Goal: Task Accomplishment & Management: Use online tool/utility

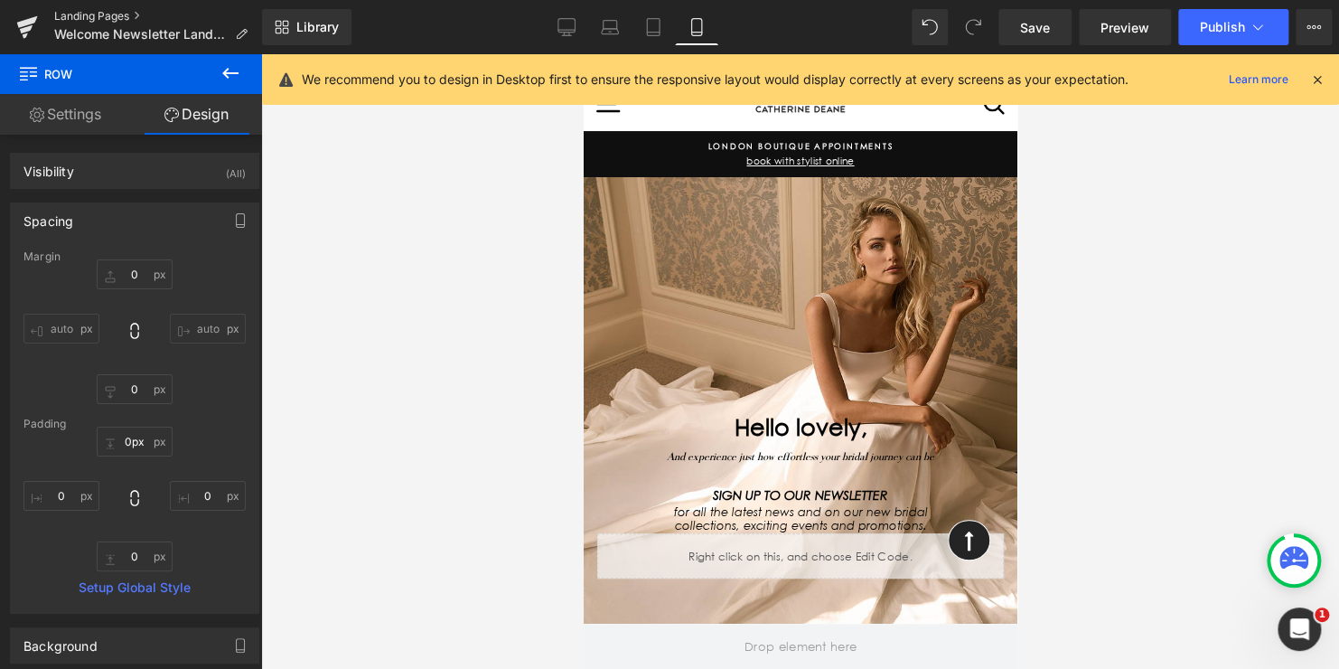
click at [96, 20] on link "Landing Pages" at bounding box center [158, 16] width 208 height 14
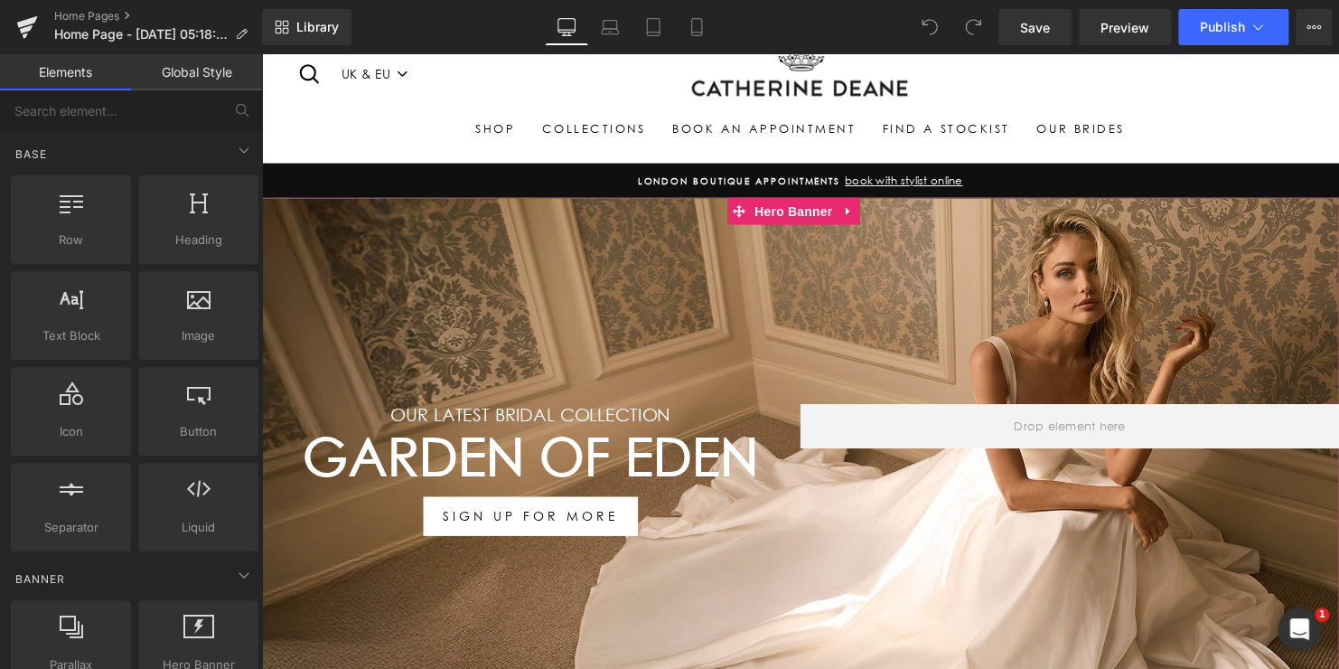
scroll to position [90, 0]
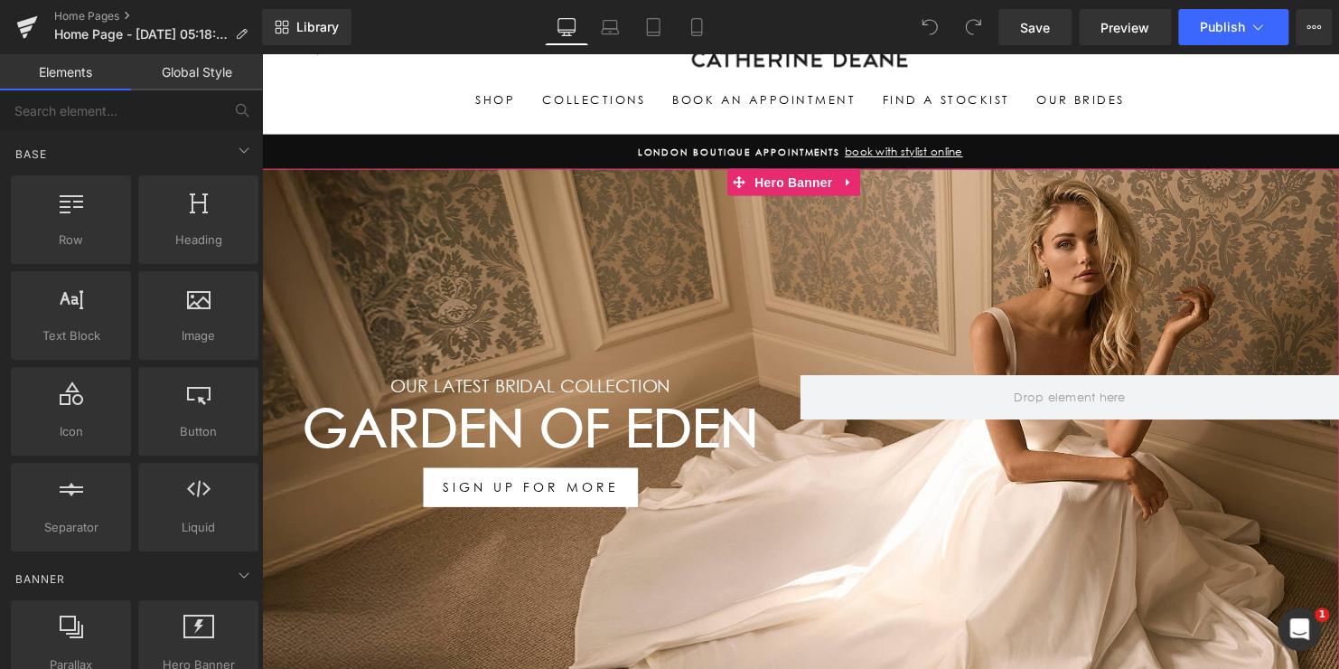
click at [660, 427] on h1 "Garden Of Eden" at bounding box center [534, 433] width 547 height 63
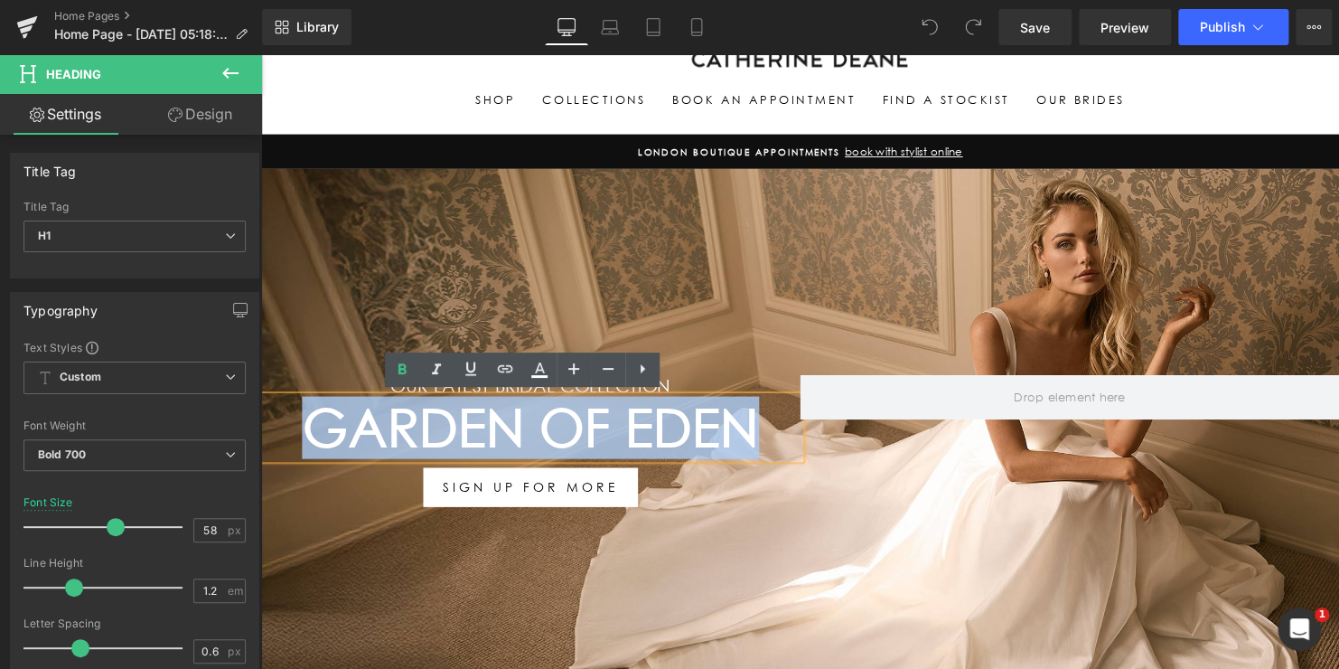
drag, startPoint x: 652, startPoint y: 436, endPoint x: 281, endPoint y: 436, distance: 370.5
click at [281, 436] on h1 "Garden Of Eden" at bounding box center [534, 433] width 547 height 63
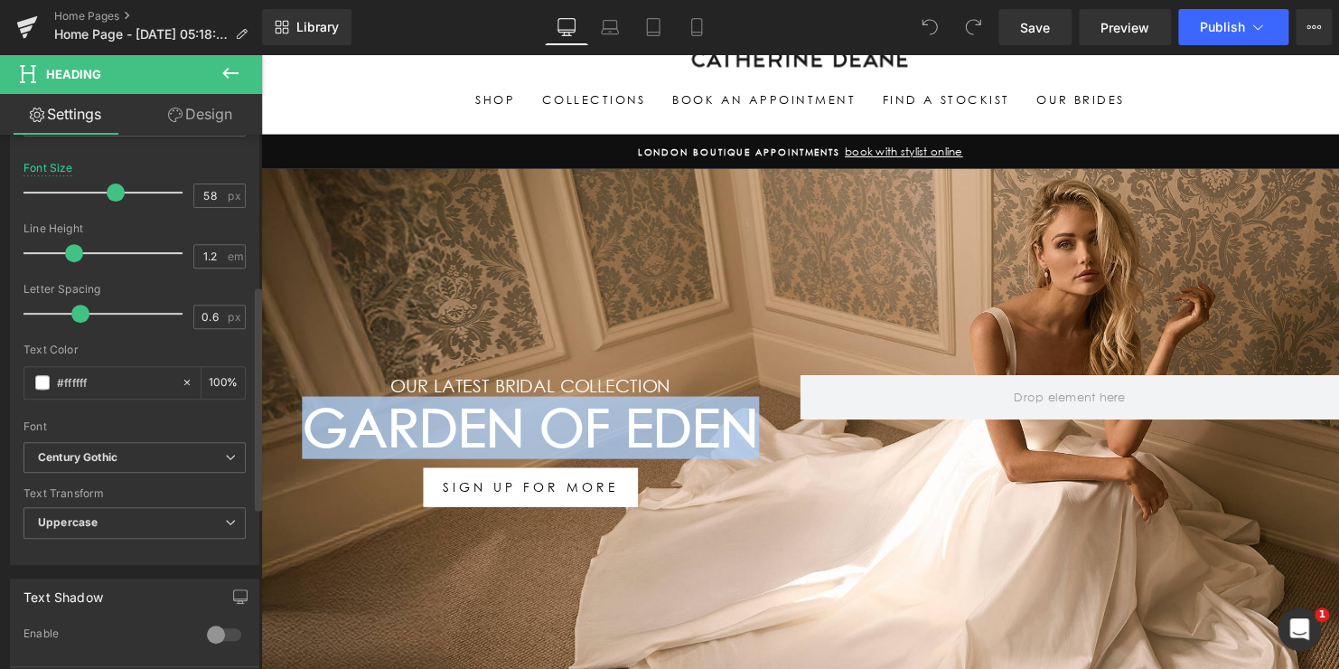
scroll to position [361, 0]
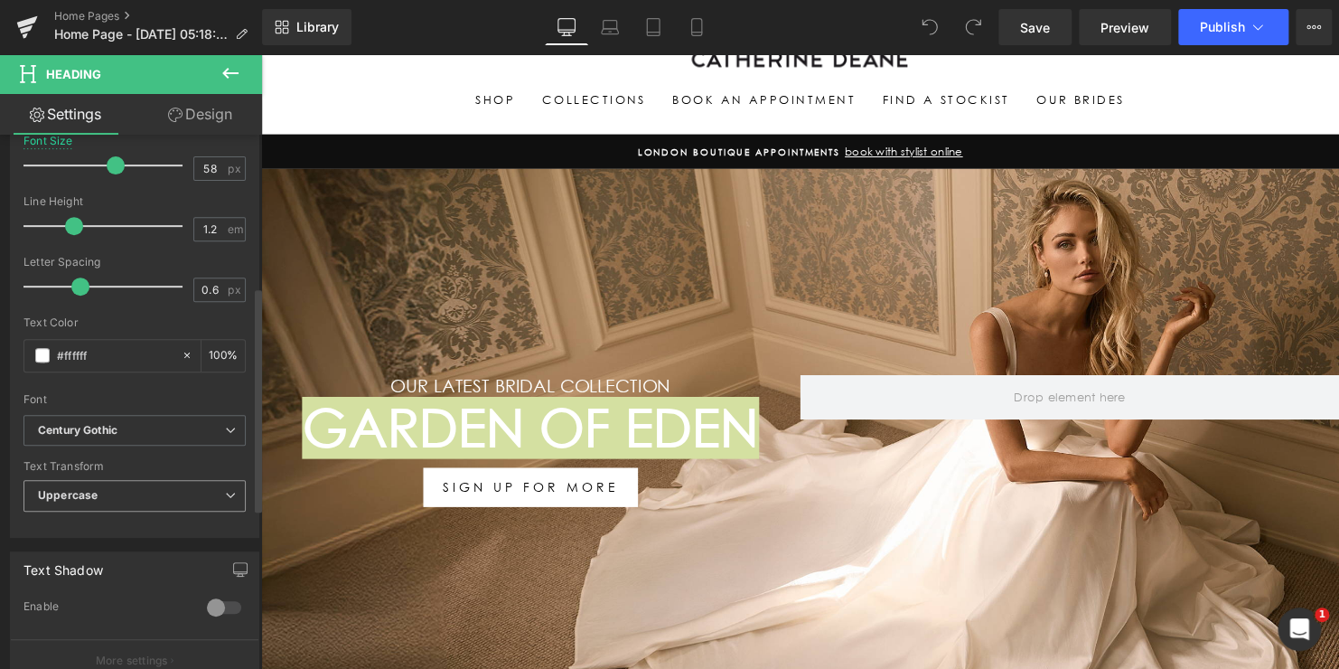
click at [96, 489] on span "Uppercase" at bounding box center [134, 496] width 222 height 32
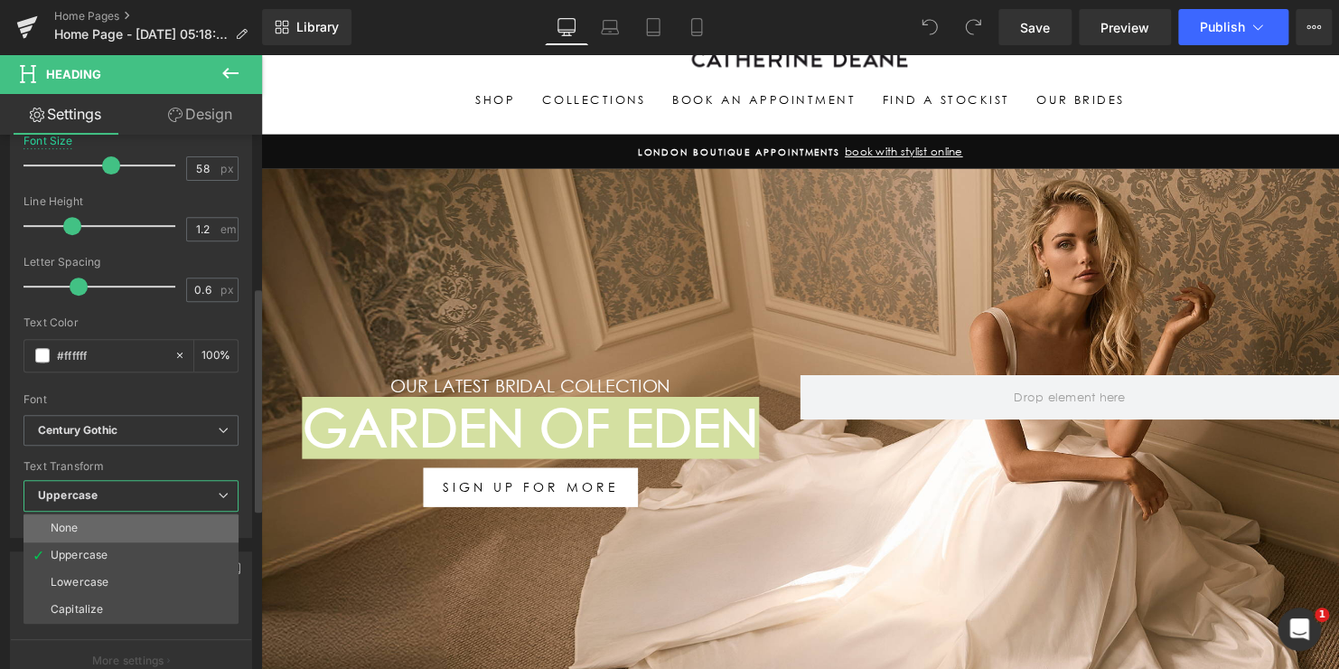
click at [91, 533] on li "None" at bounding box center [130, 527] width 215 height 27
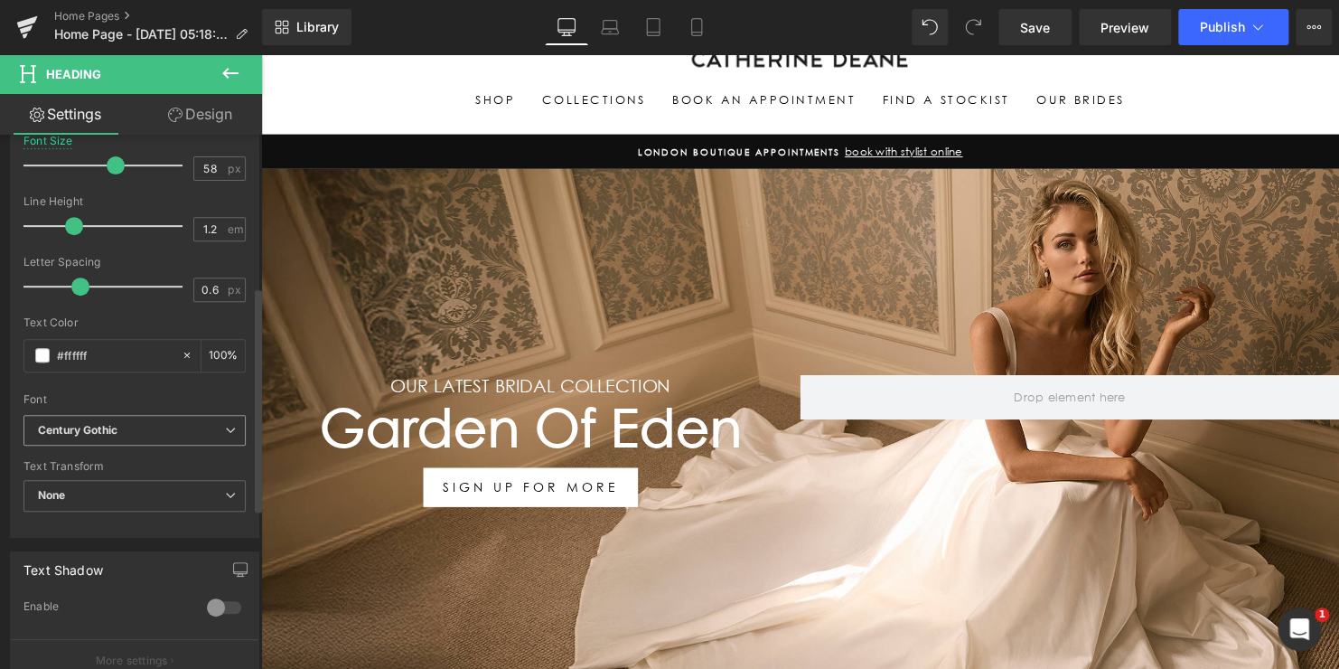
click at [155, 435] on b "Century Gothic" at bounding box center [131, 430] width 187 height 15
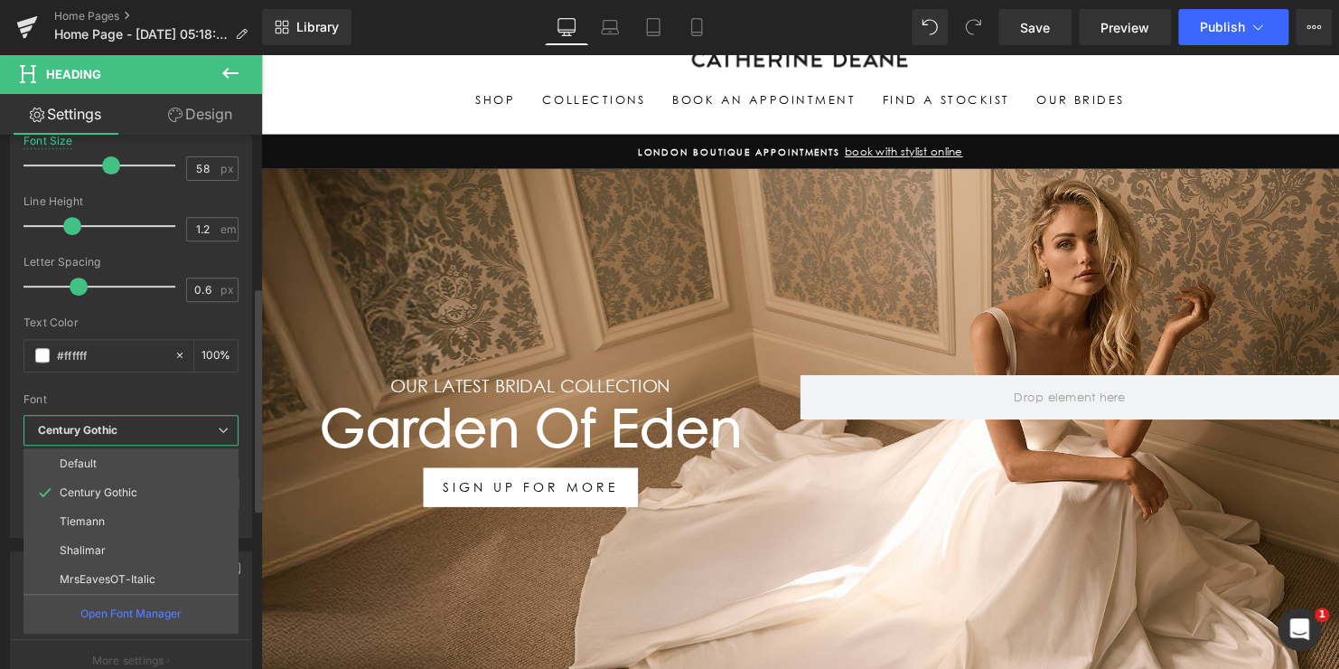
click at [128, 577] on p "MrsEavesOT-Italic" at bounding box center [108, 579] width 96 height 13
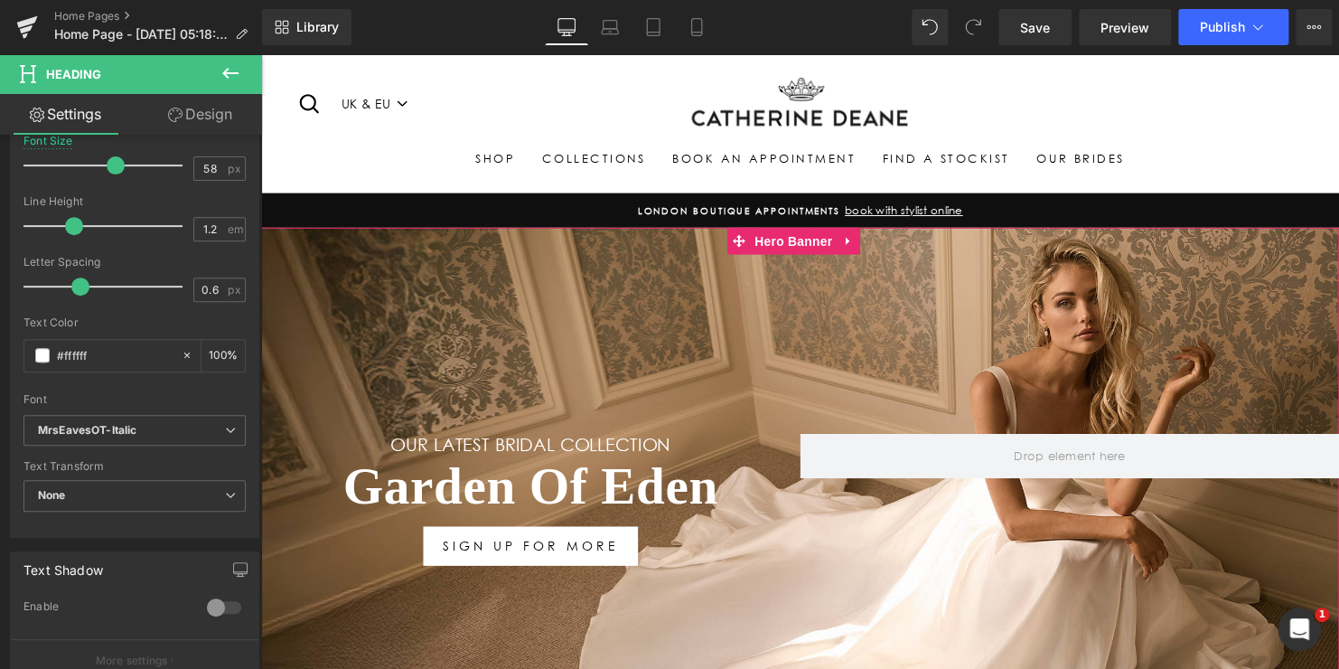
scroll to position [0, 0]
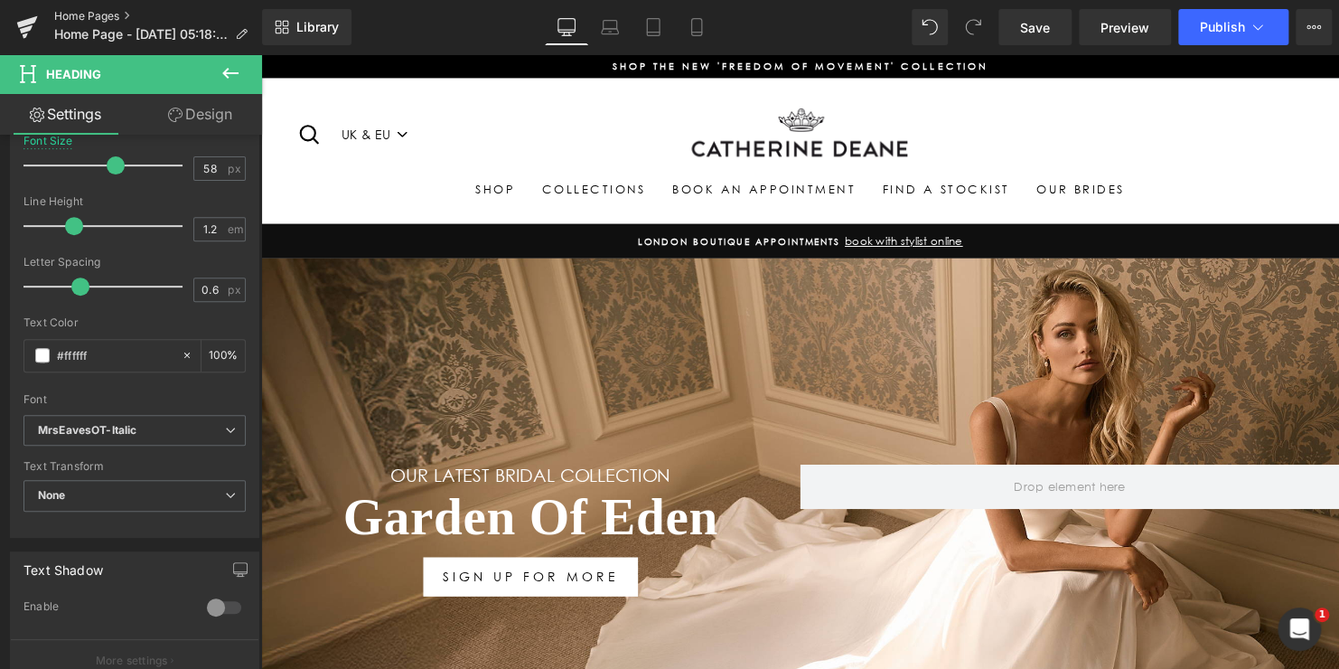
click at [94, 18] on link "Home Pages" at bounding box center [158, 16] width 208 height 14
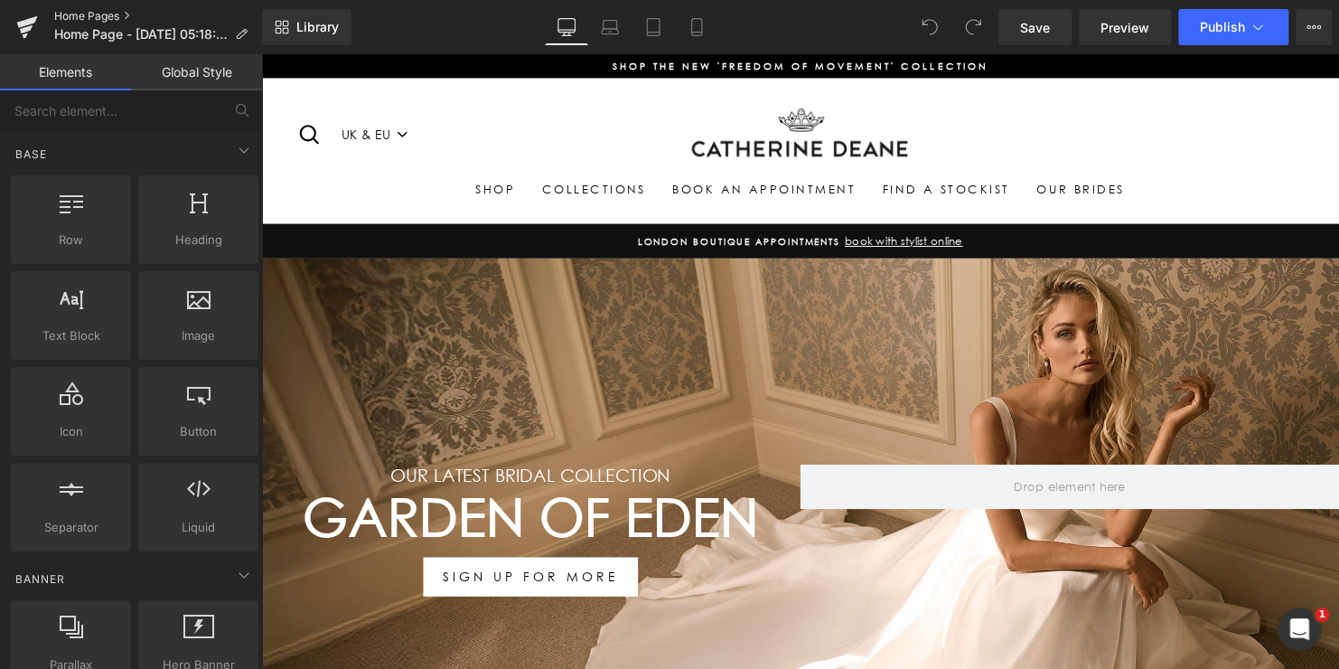
click at [105, 16] on link "Home Pages" at bounding box center [158, 16] width 208 height 14
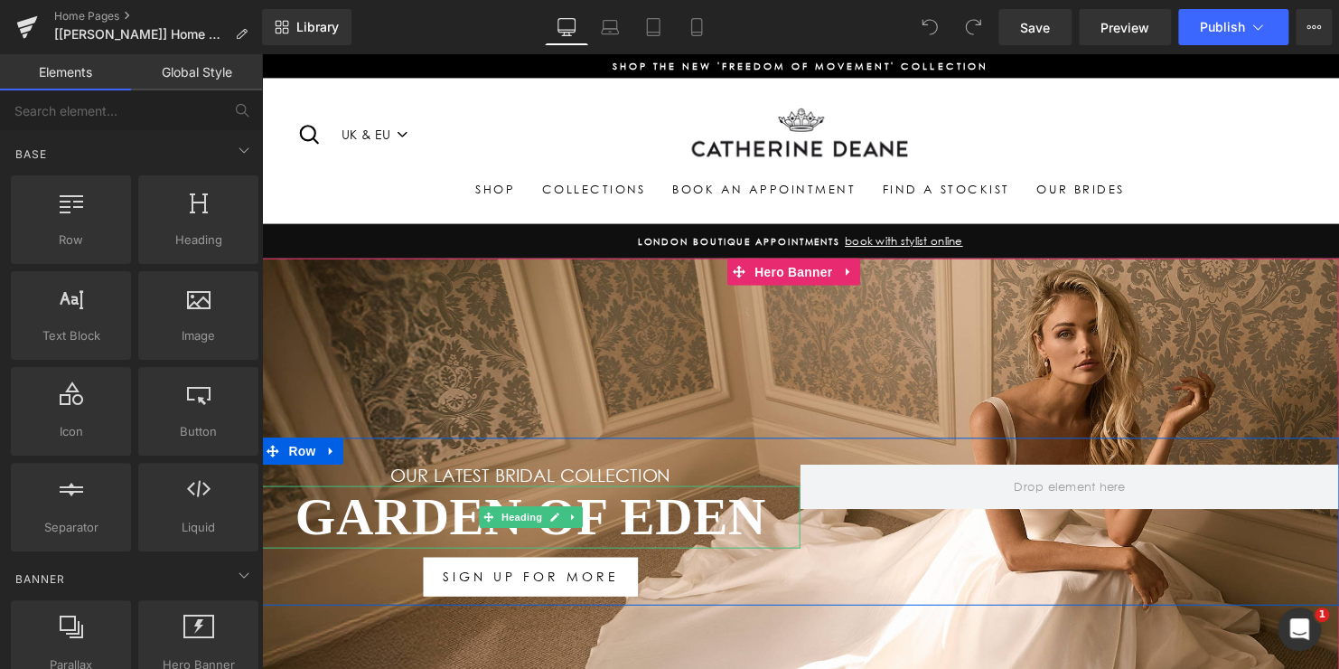
click at [776, 521] on h1 "Garden Of Eden" at bounding box center [534, 524] width 547 height 63
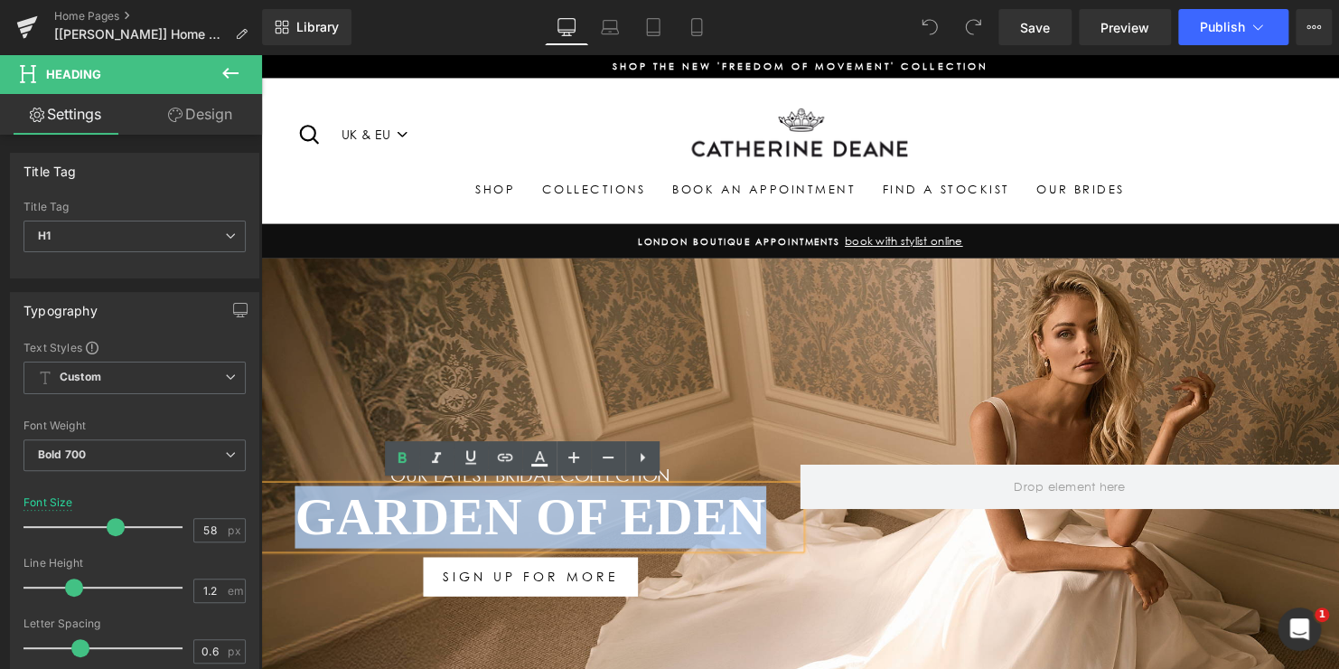
drag, startPoint x: 776, startPoint y: 521, endPoint x: 267, endPoint y: 520, distance: 509.7
click at [267, 521] on h1 "Garden Of Eden" at bounding box center [534, 524] width 547 height 63
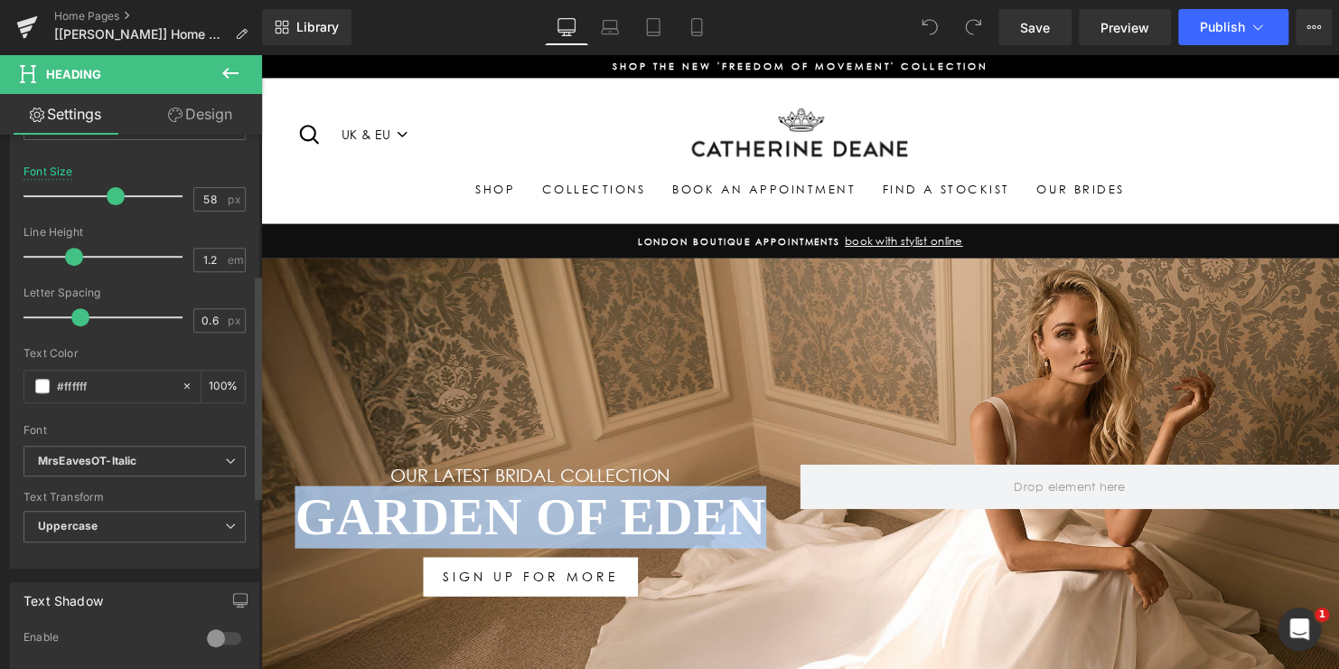
scroll to position [361, 0]
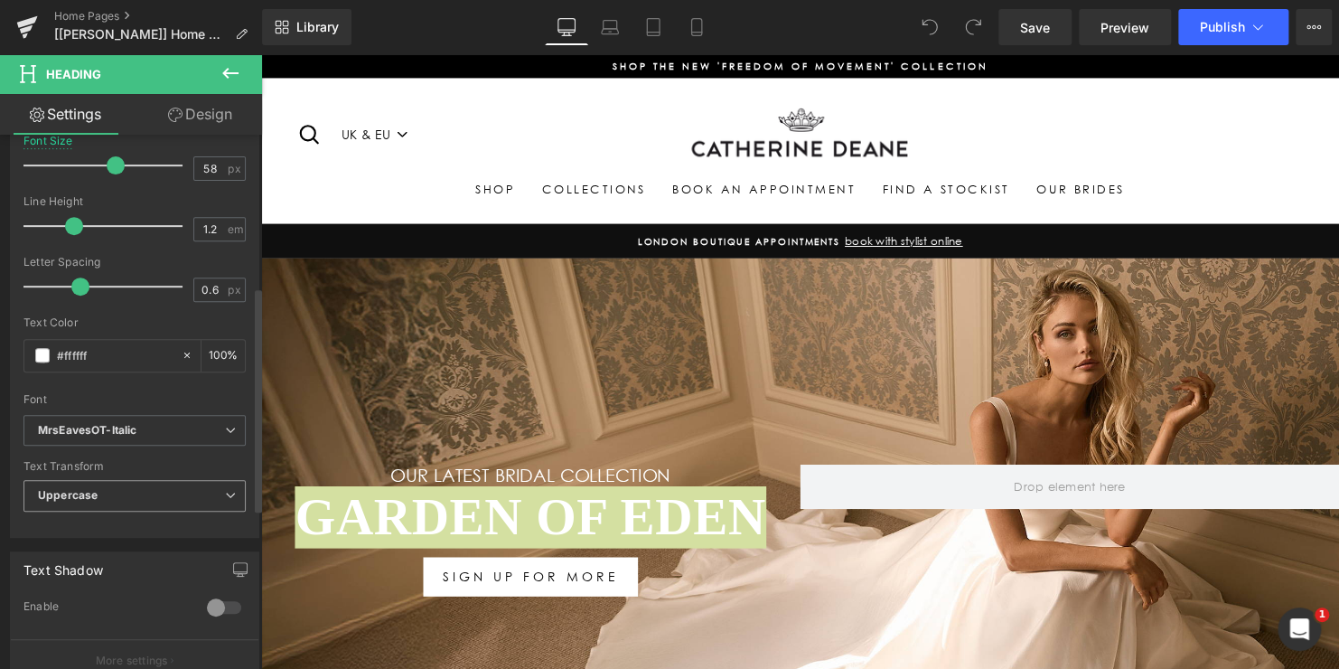
click at [119, 490] on span "Uppercase" at bounding box center [134, 496] width 222 height 32
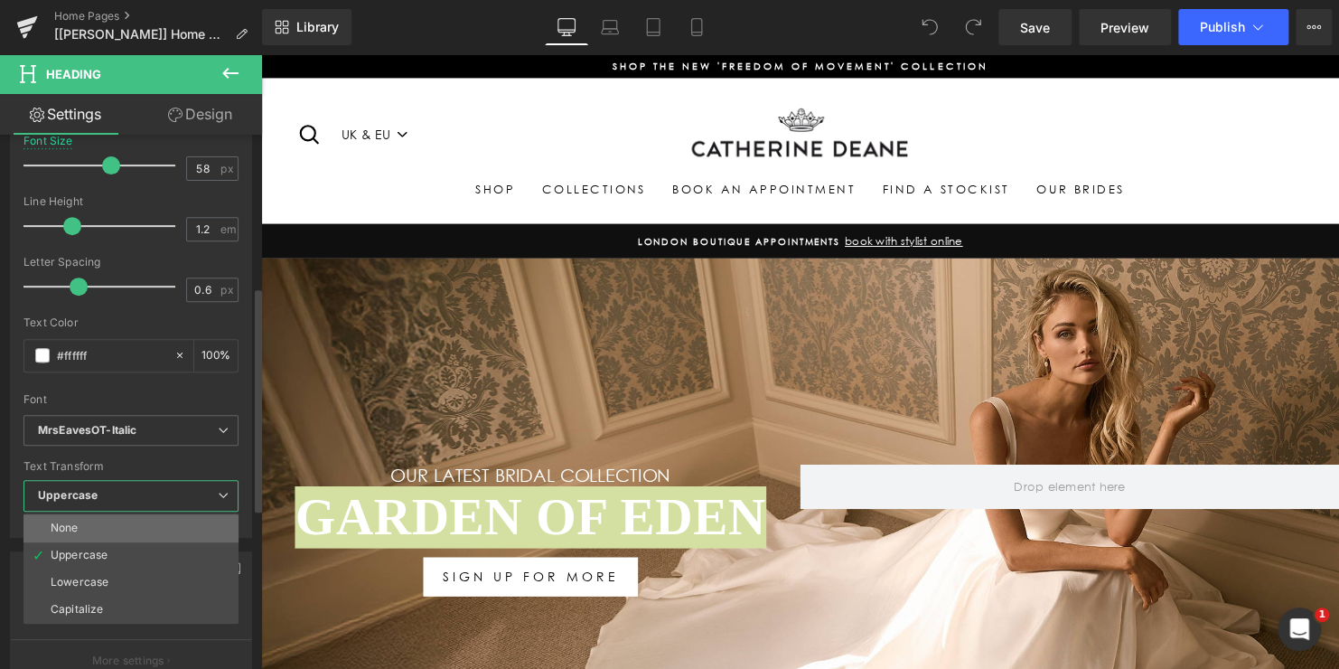
click at [114, 526] on li "None" at bounding box center [130, 527] width 215 height 27
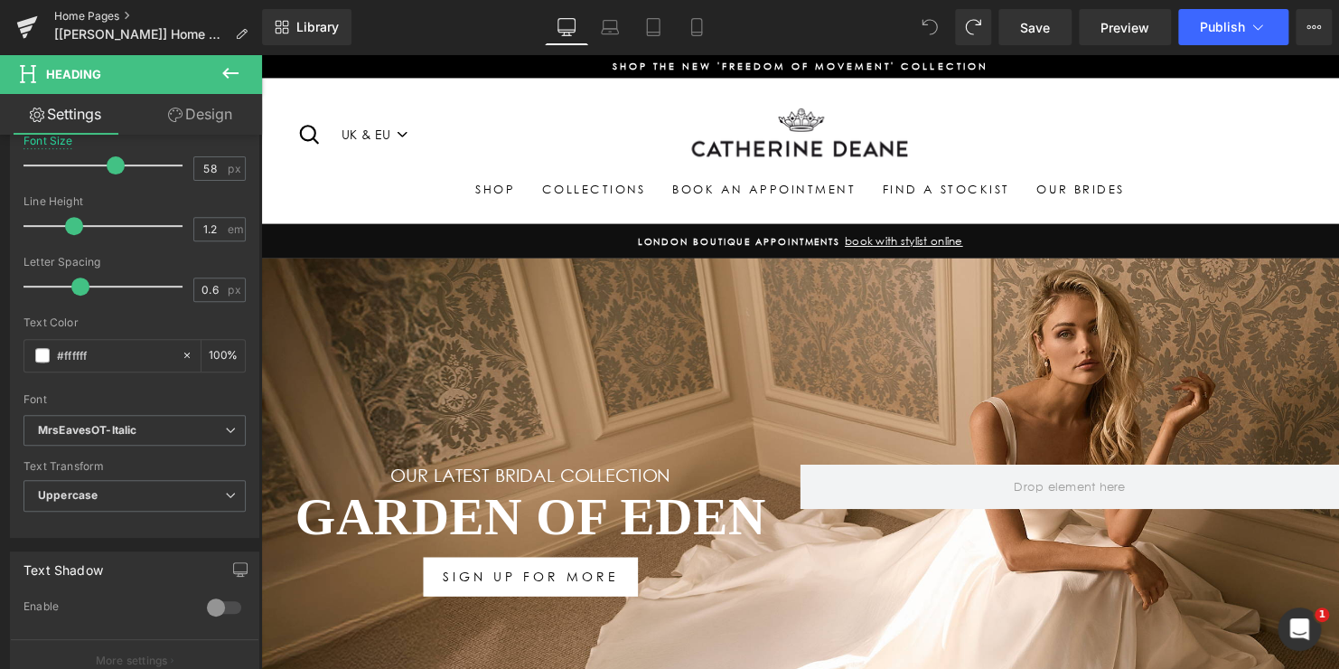
click at [84, 14] on link "Home Pages" at bounding box center [158, 16] width 208 height 14
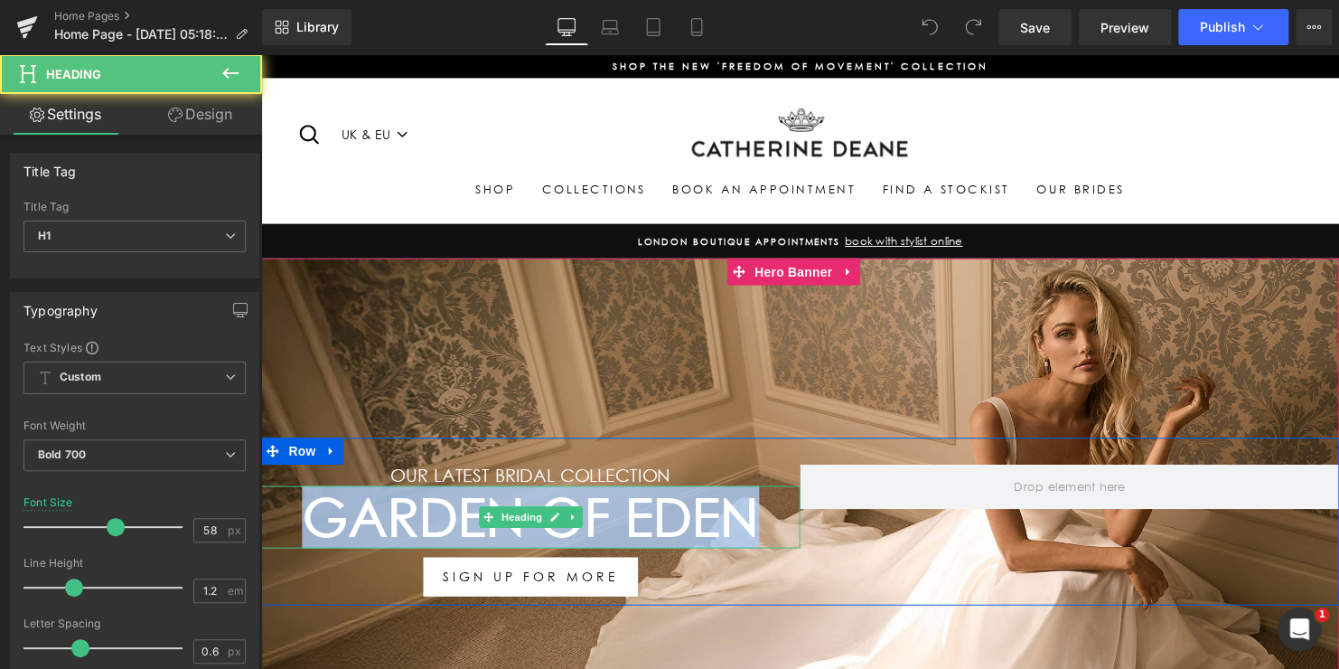
drag, startPoint x: 750, startPoint y: 515, endPoint x: 260, endPoint y: 515, distance: 489.8
click at [261, 515] on h1 "Garden Of Eden" at bounding box center [534, 524] width 547 height 63
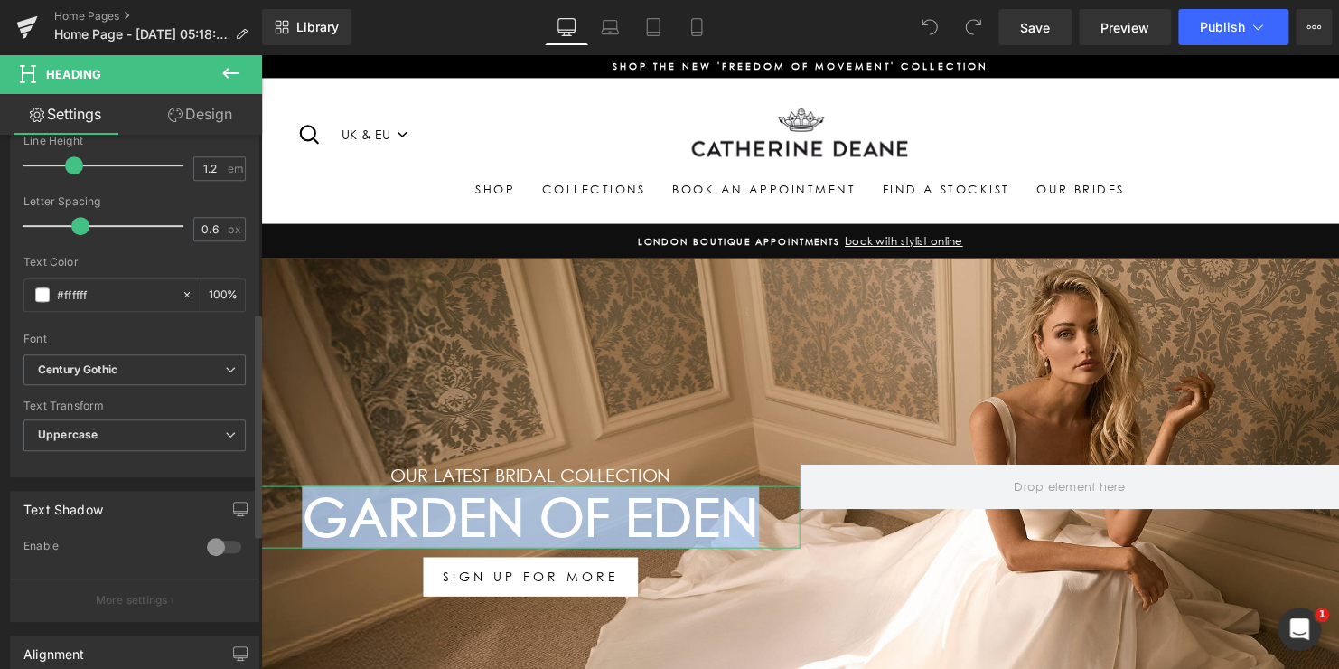
scroll to position [452, 0]
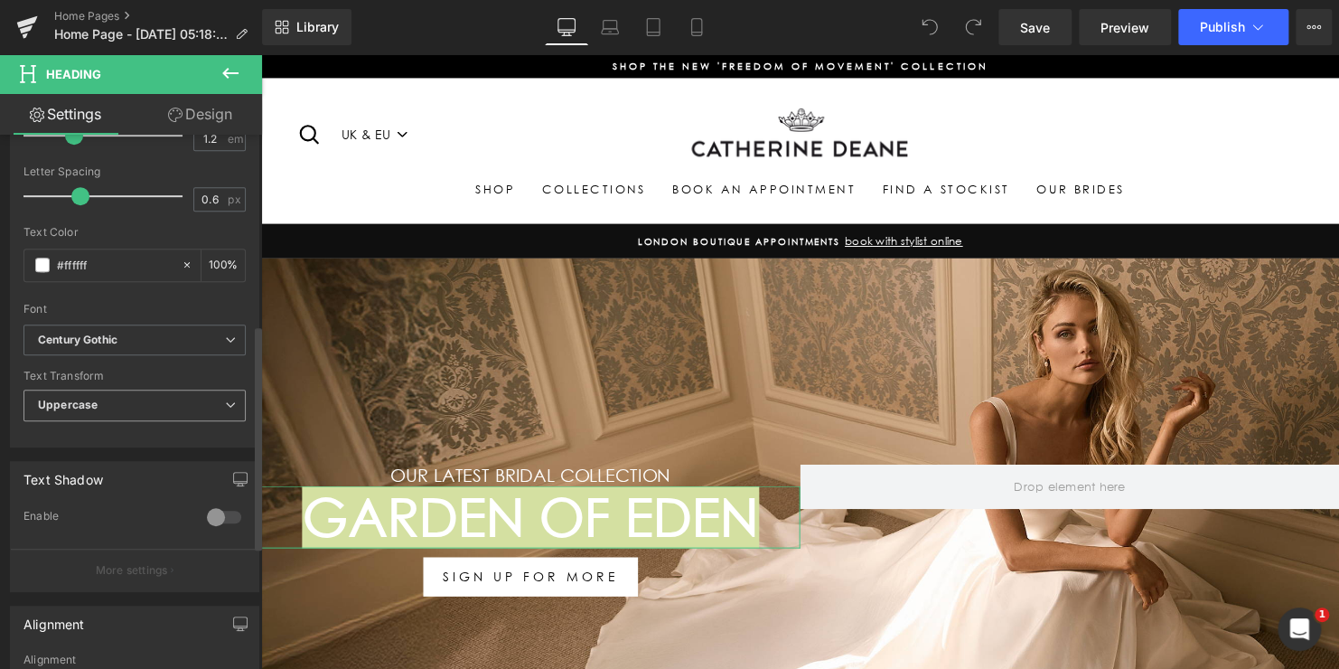
click at [107, 408] on span "Uppercase" at bounding box center [134, 405] width 222 height 32
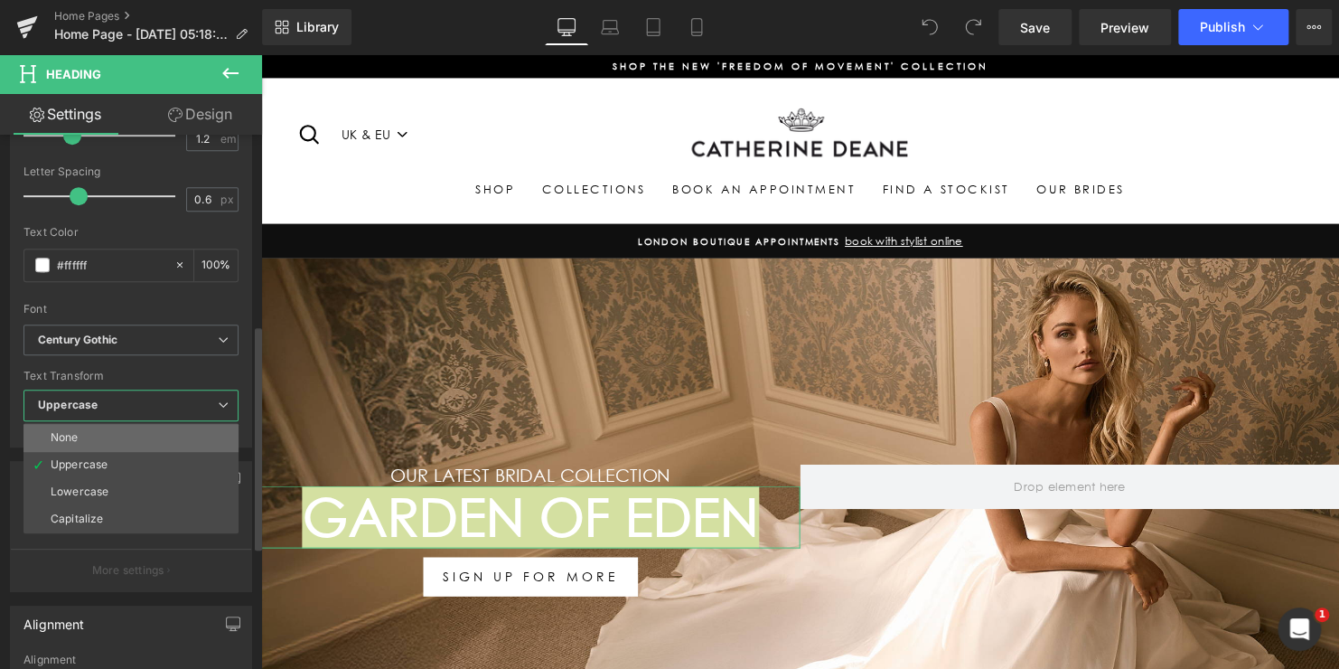
click at [89, 436] on li "None" at bounding box center [130, 437] width 215 height 27
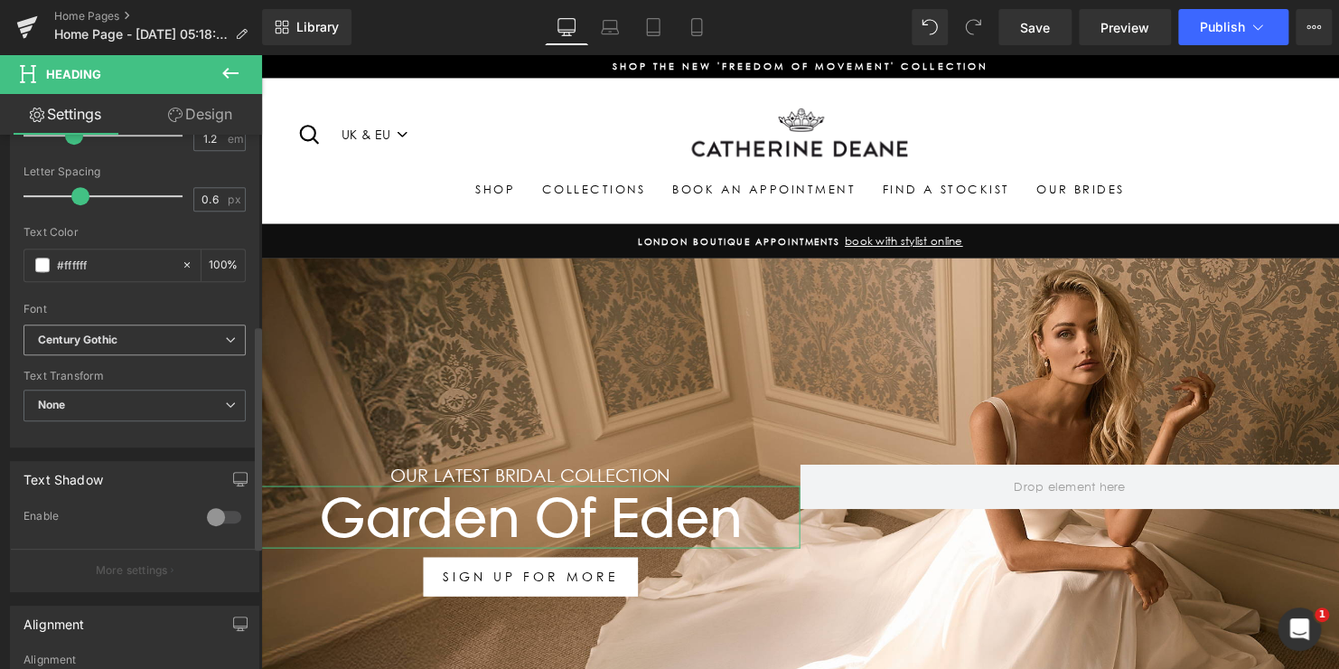
click at [107, 338] on icon "Century Gothic" at bounding box center [78, 340] width 80 height 15
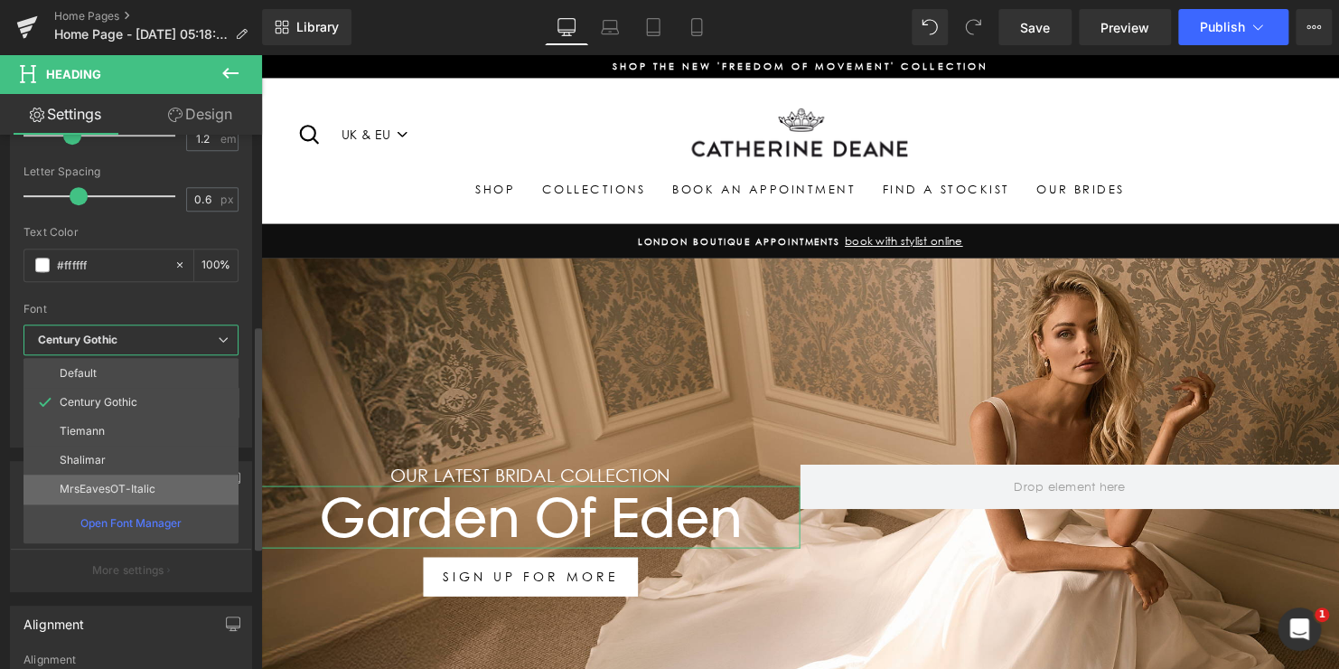
click at [83, 477] on li "MrsEavesOT-Italic" at bounding box center [130, 488] width 215 height 29
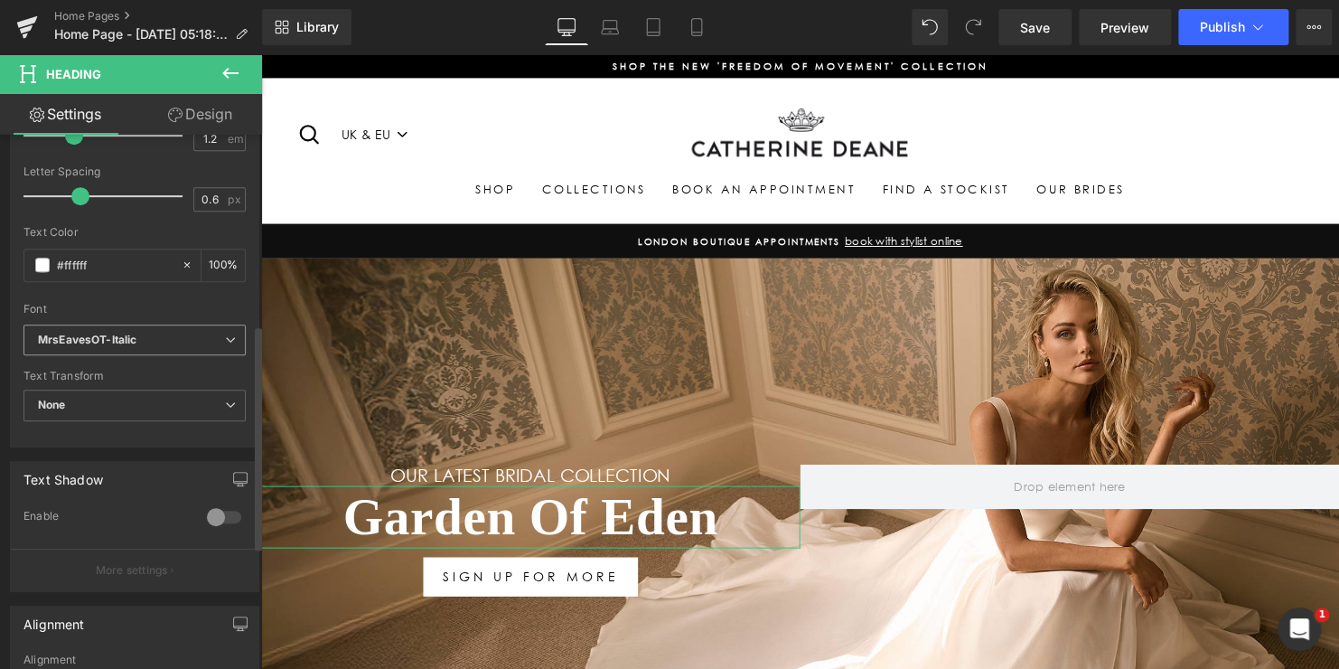
click at [168, 350] on span "MrsEavesOT-Italic" at bounding box center [134, 340] width 222 height 32
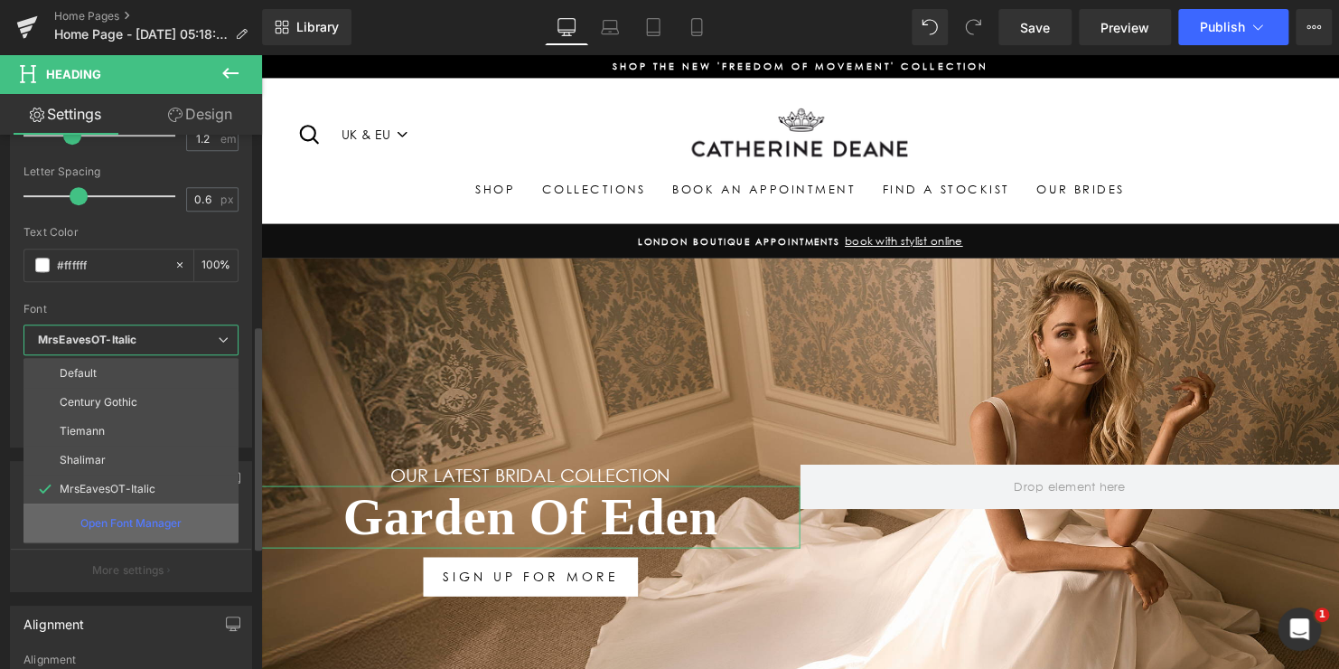
click at [117, 521] on p "Open Font Manager" at bounding box center [130, 523] width 101 height 16
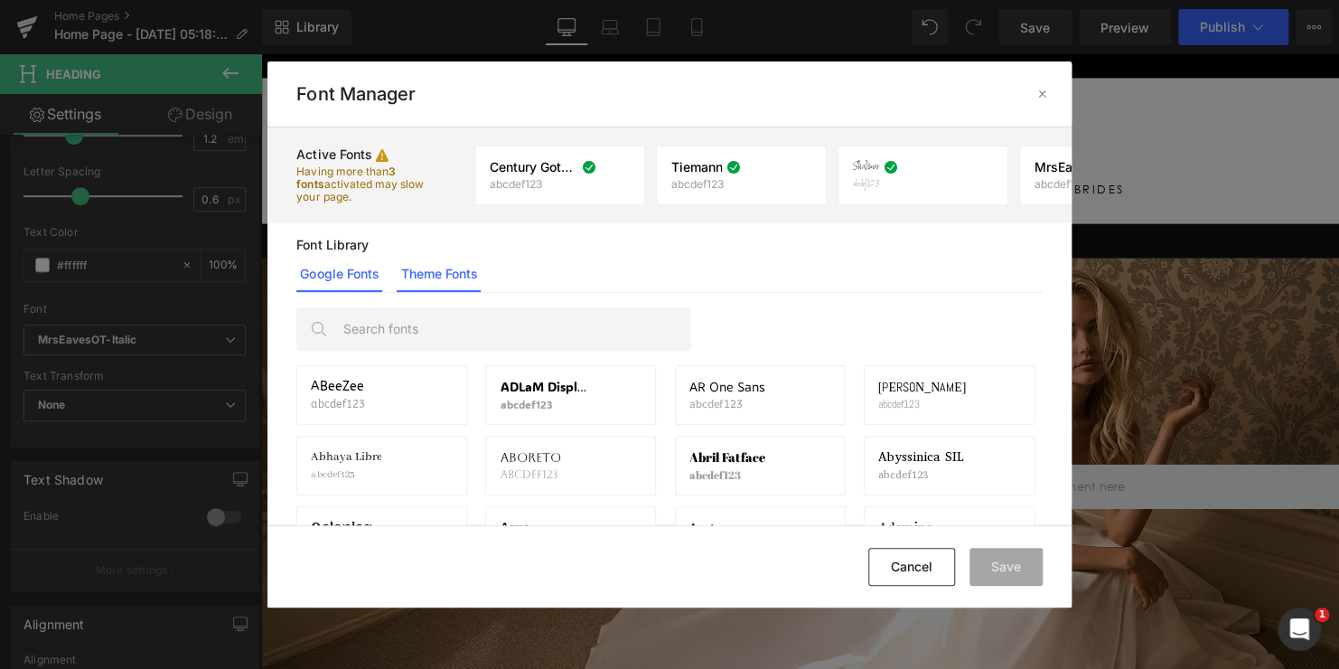
click at [436, 267] on link "Theme Fonts" at bounding box center [439, 274] width 84 height 36
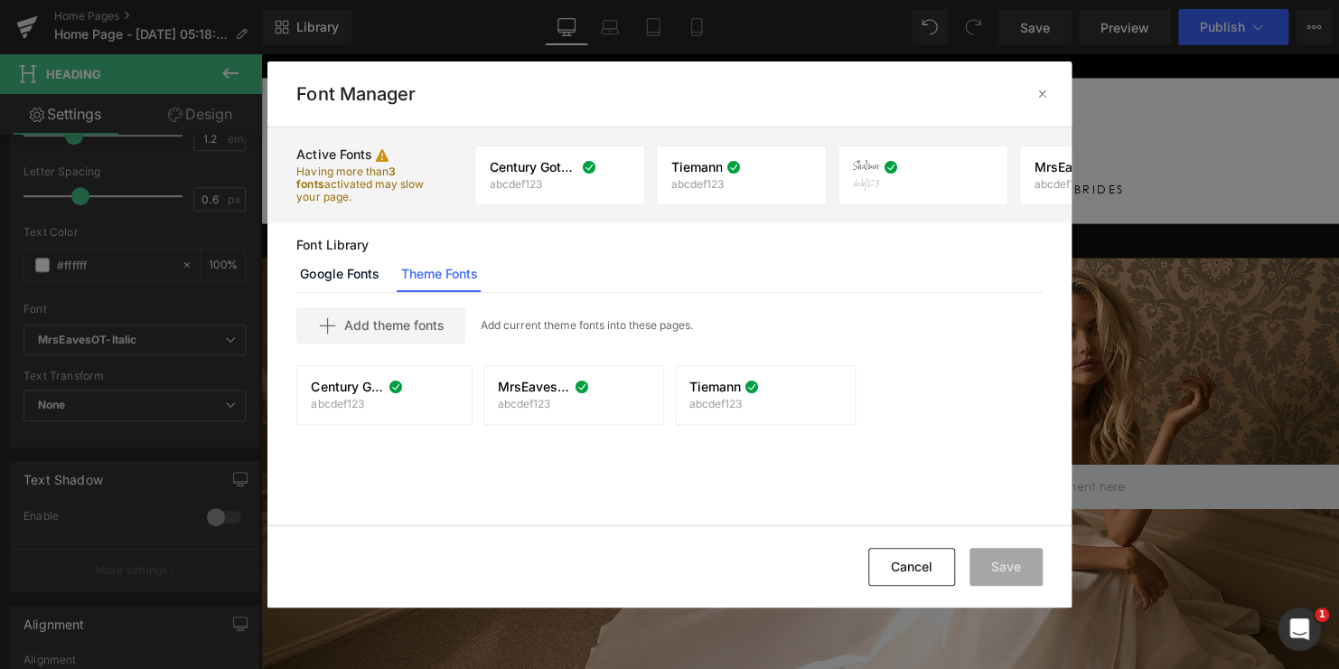
click at [553, 324] on p "Add current theme fonts into these pages." at bounding box center [586, 325] width 212 height 16
click at [427, 320] on span "Add theme fonts" at bounding box center [393, 325] width 100 height 14
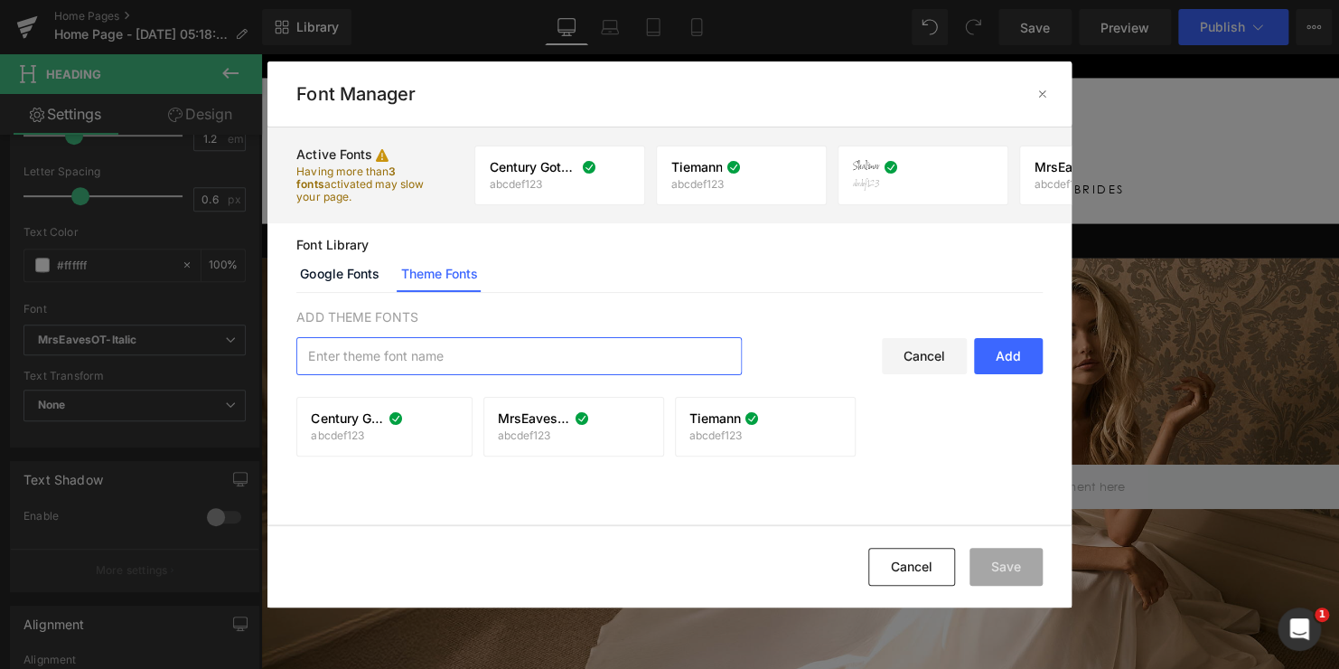
paste input "https://cdn.shopify.com/s/files/1/1693/8467/files/MrsEavesOT-Italic_5684c8cb-0e…"
click at [1013, 352] on div "Add" at bounding box center [1008, 356] width 69 height 36
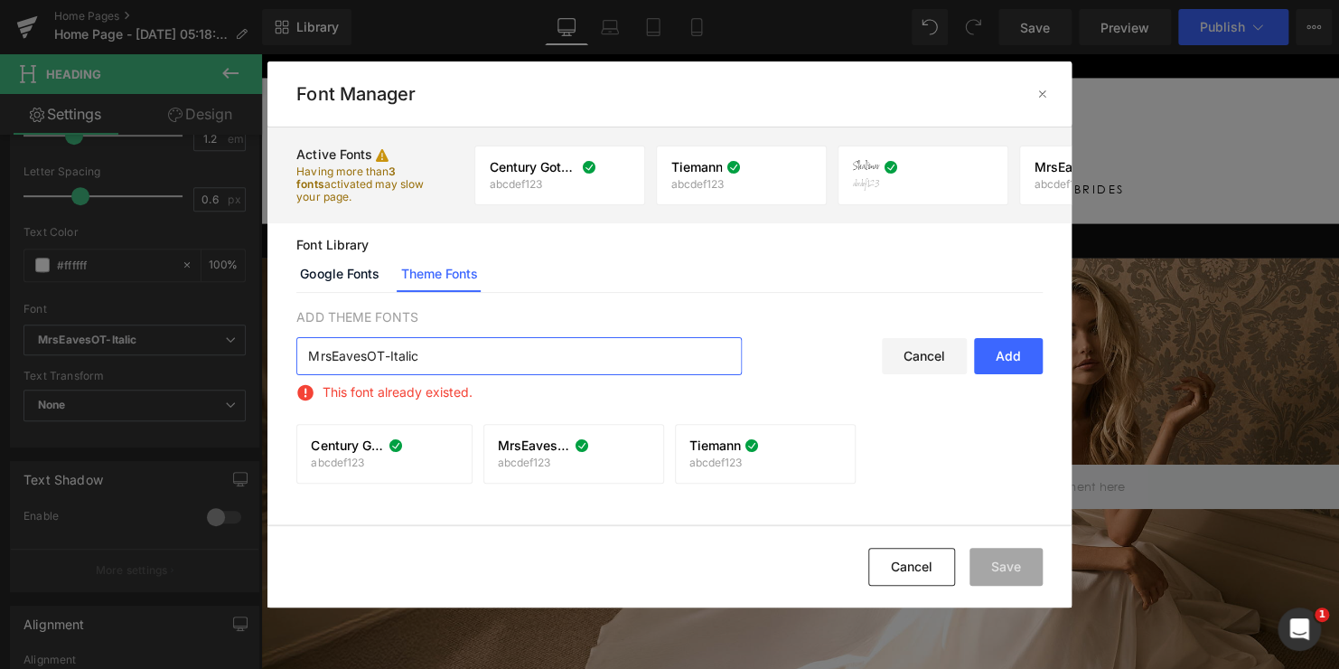
click at [496, 364] on input "MrsEavesOT-Italic" at bounding box center [519, 356] width 444 height 36
type input "MrsEavesOT-Italic(new)"
click at [1009, 352] on div "Add" at bounding box center [1008, 356] width 69 height 36
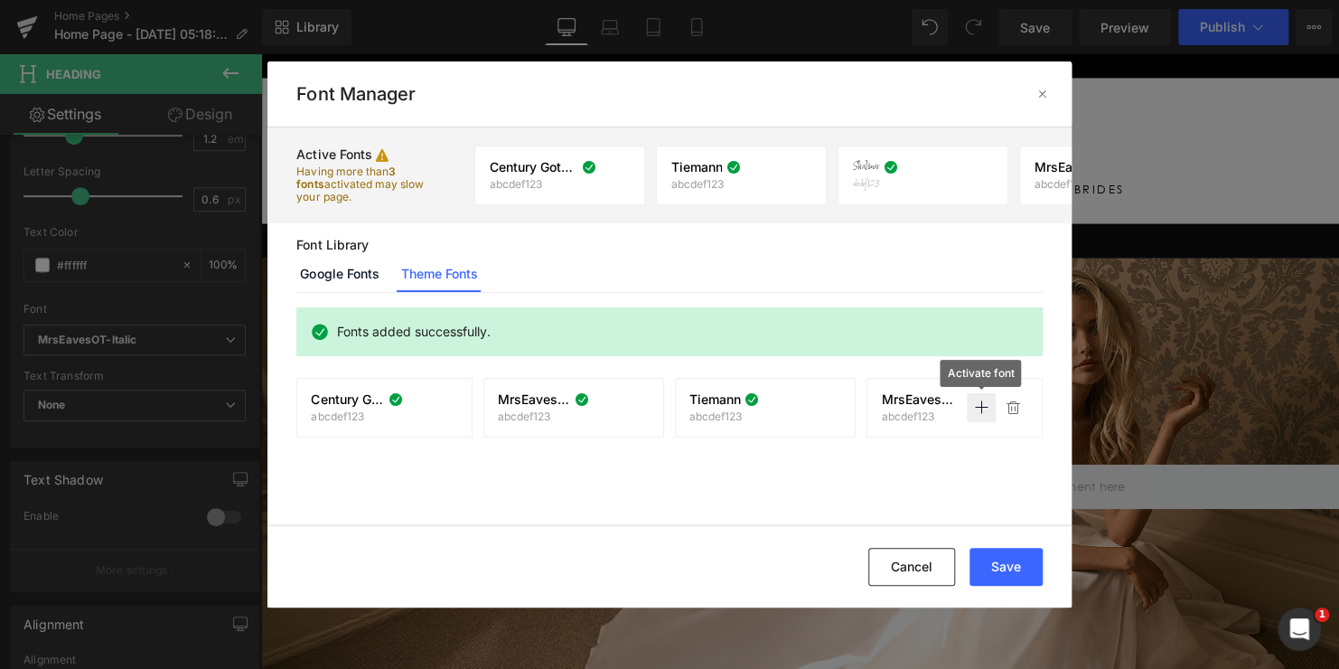
click at [983, 406] on icon at bounding box center [981, 407] width 14 height 14
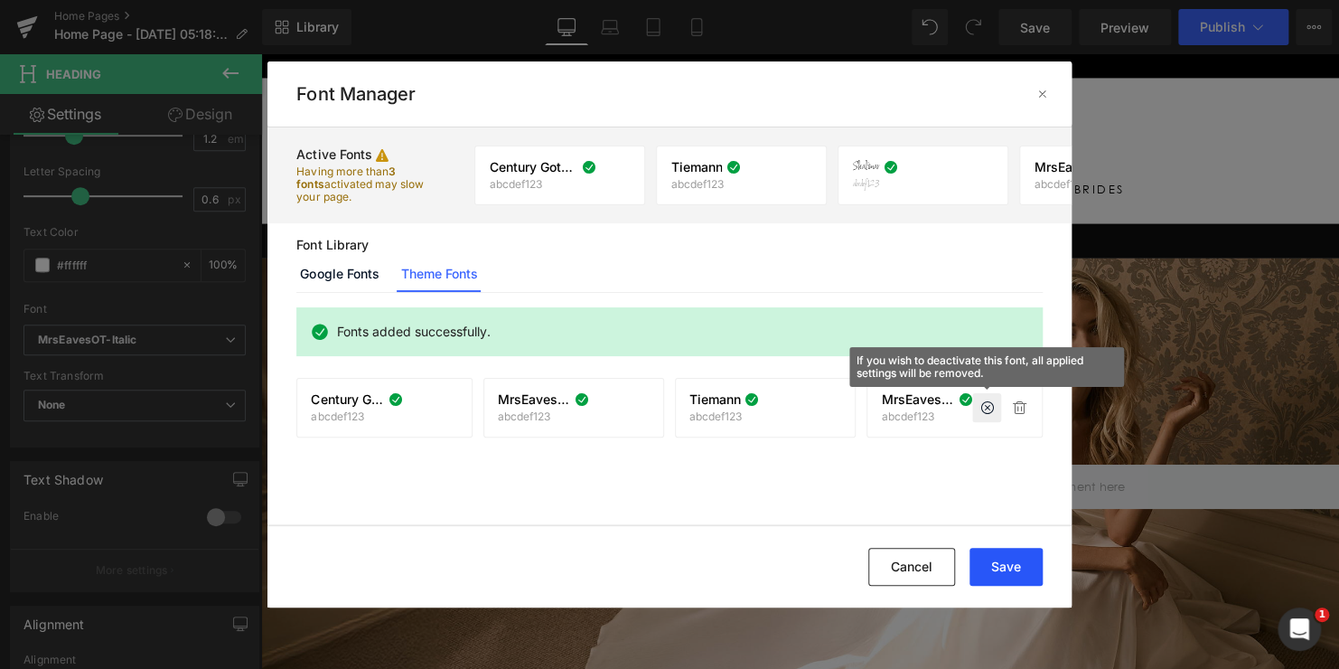
click at [1016, 573] on button "Save" at bounding box center [1006, 567] width 73 height 38
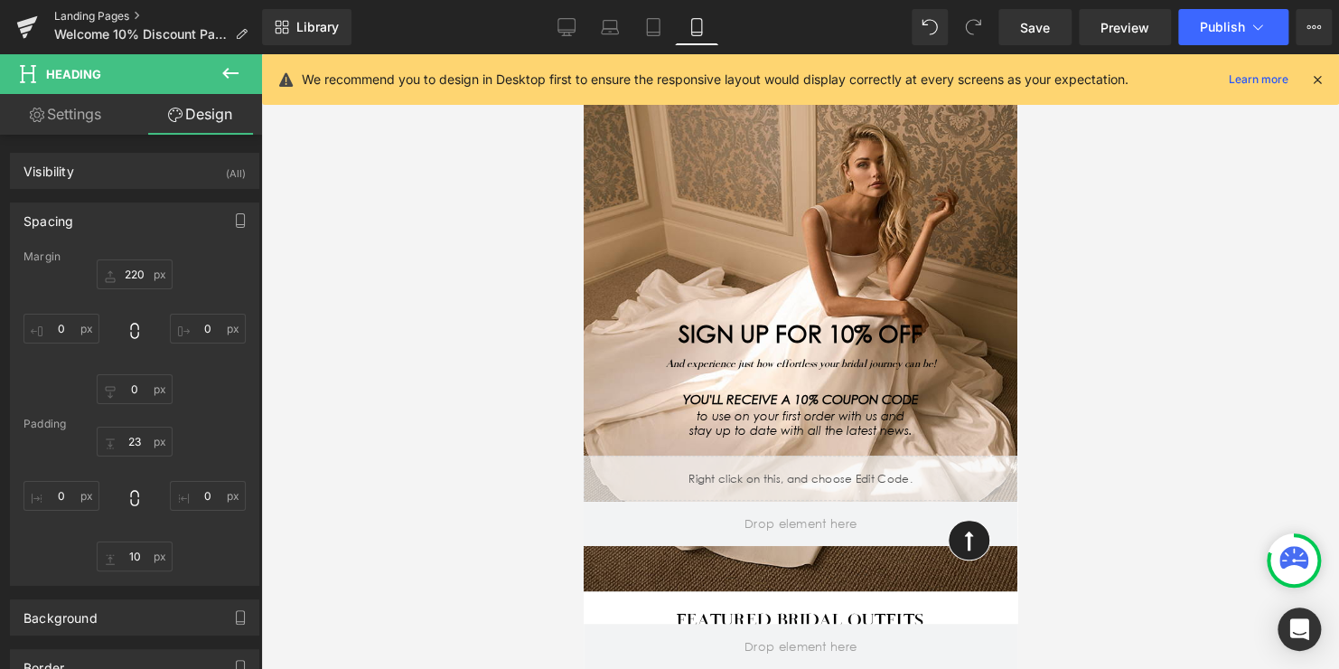
click at [131, 16] on link "Landing Pages" at bounding box center [158, 16] width 208 height 14
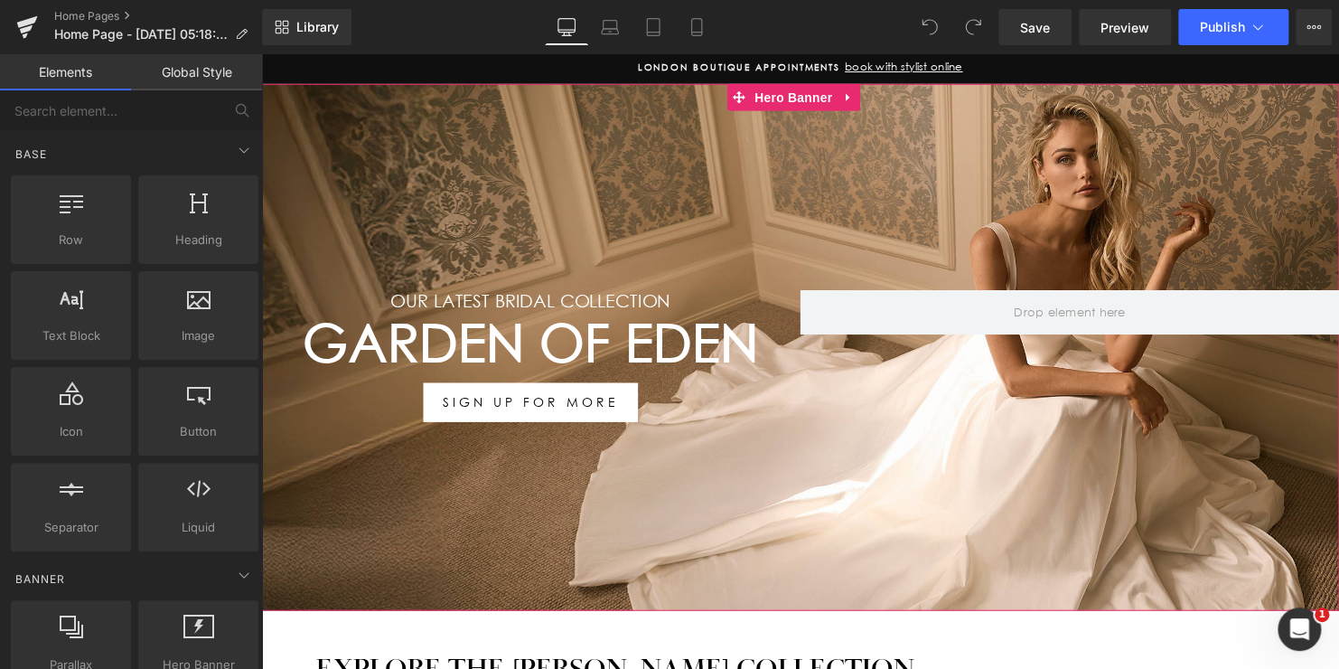
scroll to position [181, 0]
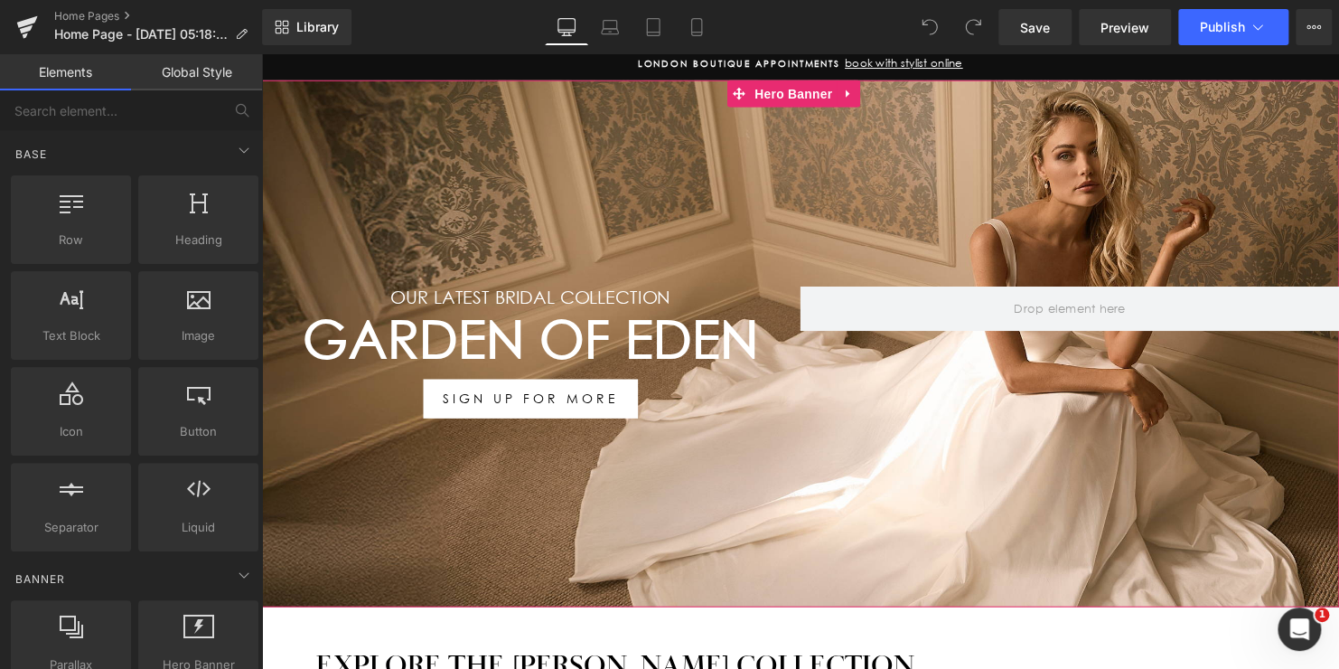
click at [667, 337] on h1 "Garden Of Eden" at bounding box center [534, 343] width 547 height 63
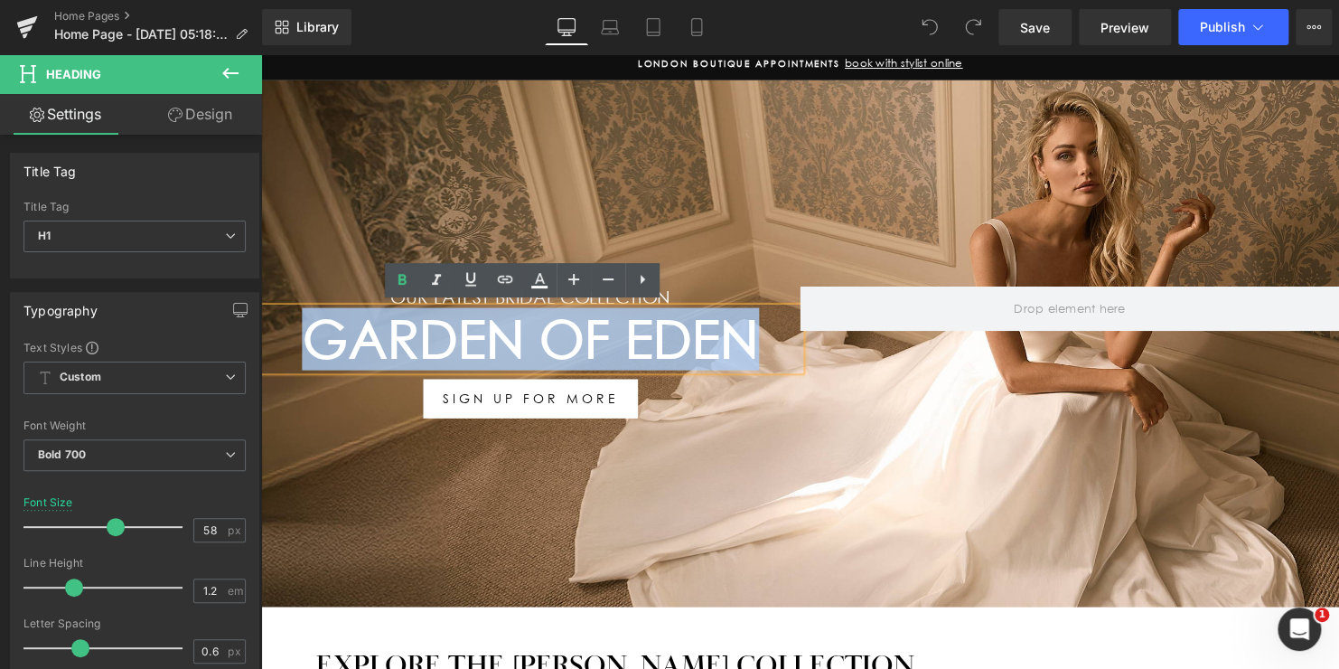
drag, startPoint x: 765, startPoint y: 340, endPoint x: 309, endPoint y: 342, distance: 455.5
click at [309, 342] on h1 "Garden Of Eden" at bounding box center [534, 343] width 547 height 63
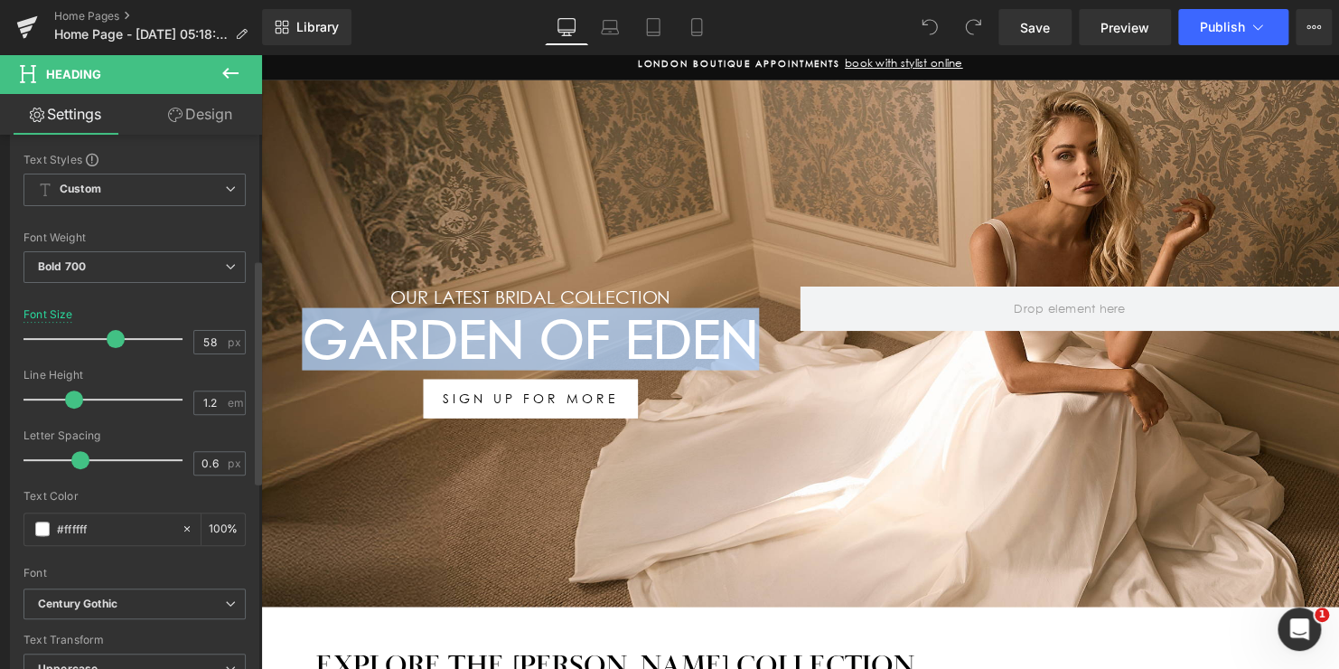
scroll to position [361, 0]
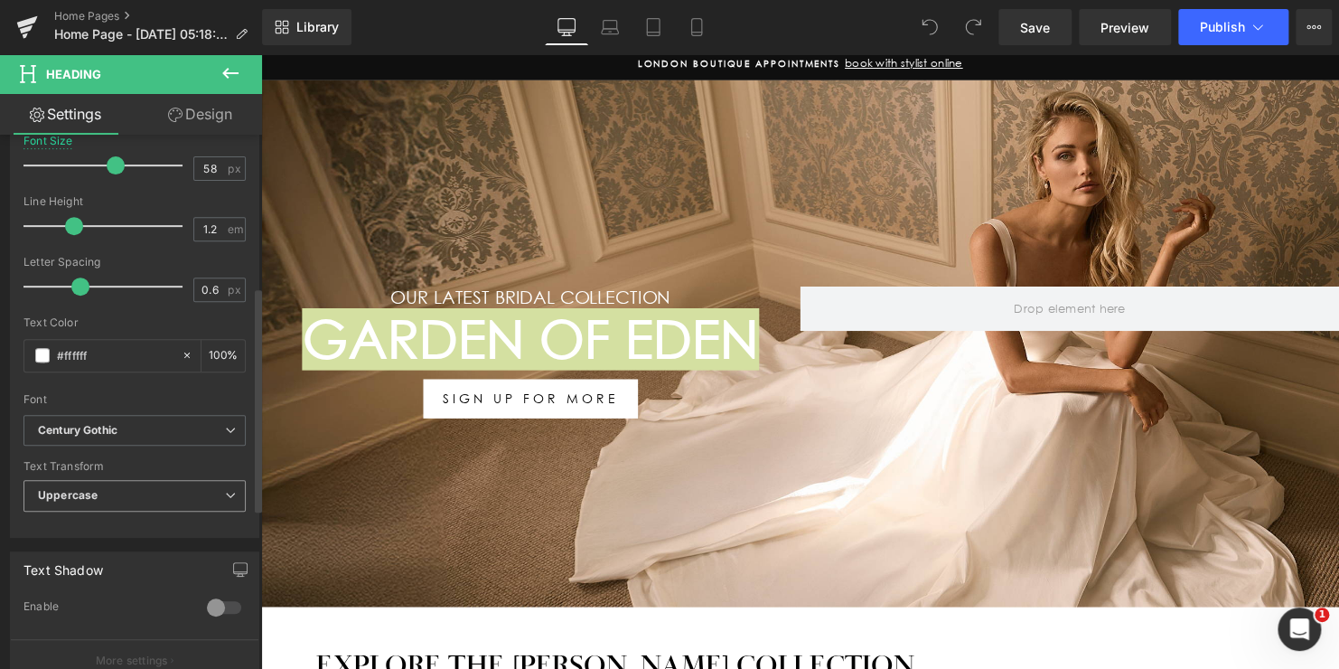
click at [91, 490] on b "Uppercase" at bounding box center [68, 495] width 60 height 14
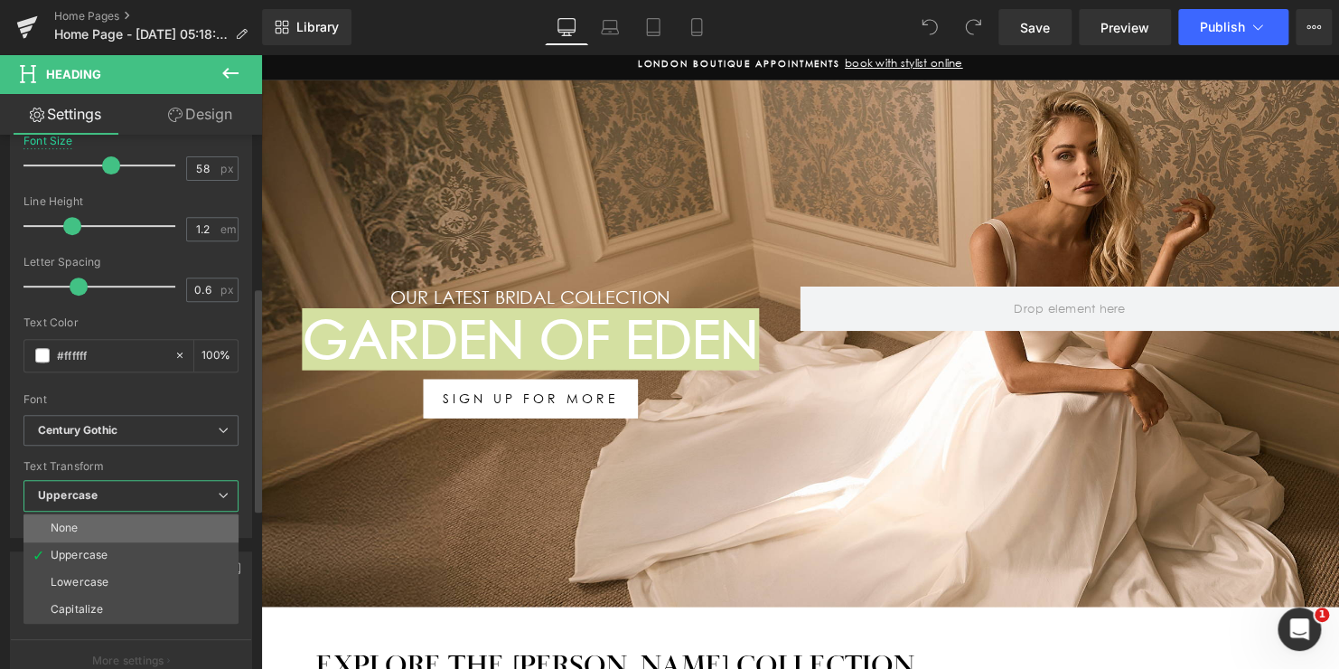
click at [84, 529] on li "None" at bounding box center [130, 527] width 215 height 27
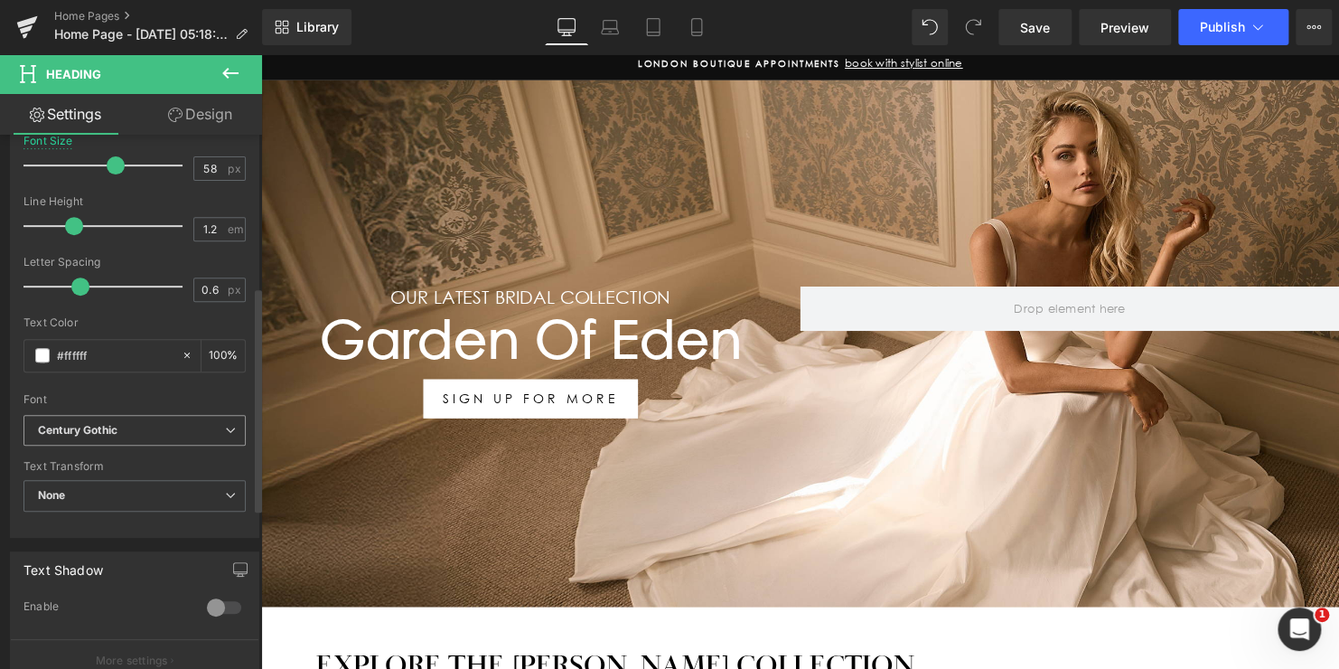
click at [108, 435] on icon "Century Gothic" at bounding box center [78, 430] width 80 height 15
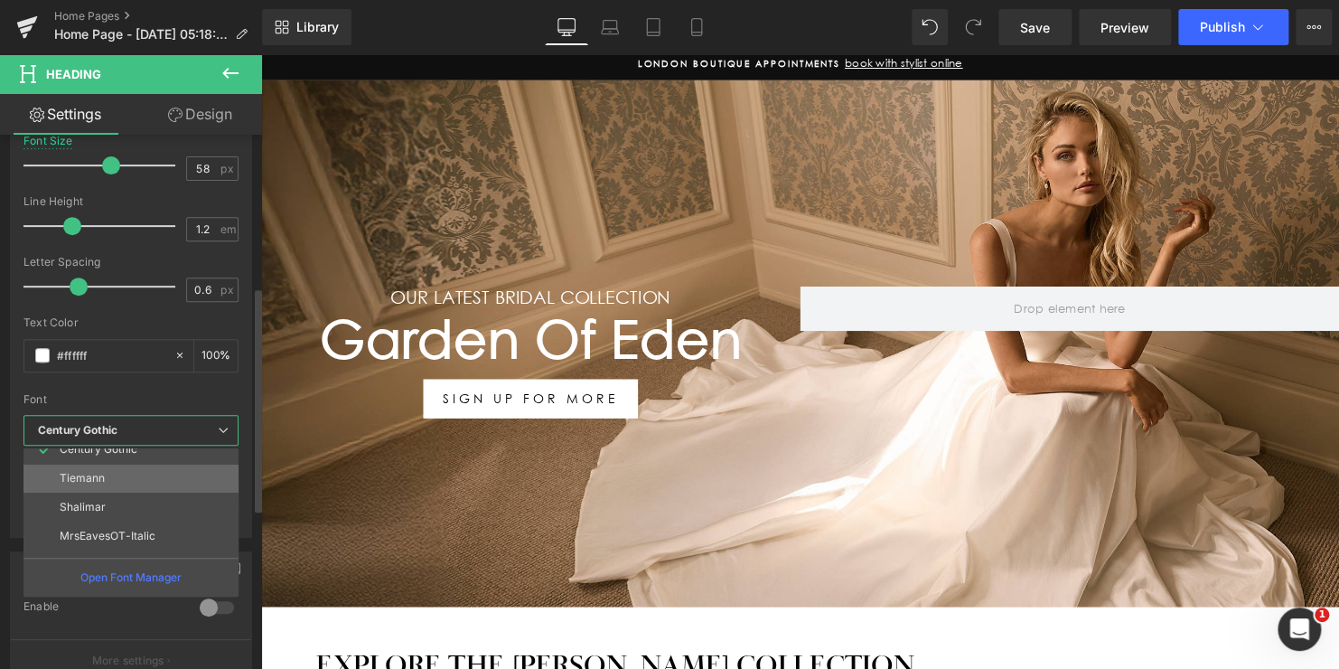
scroll to position [65, 0]
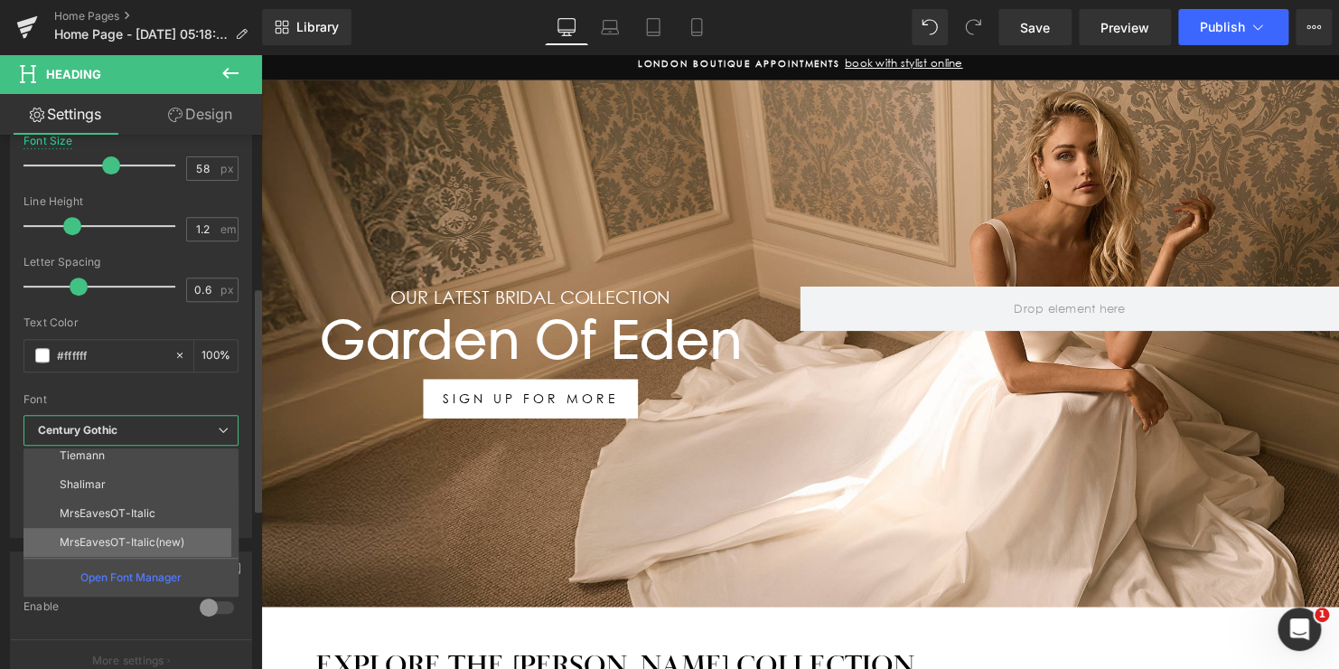
click at [104, 536] on p "MrsEavesOT-Italic(new)" at bounding box center [122, 542] width 125 height 13
